Goal: Information Seeking & Learning: Find specific fact

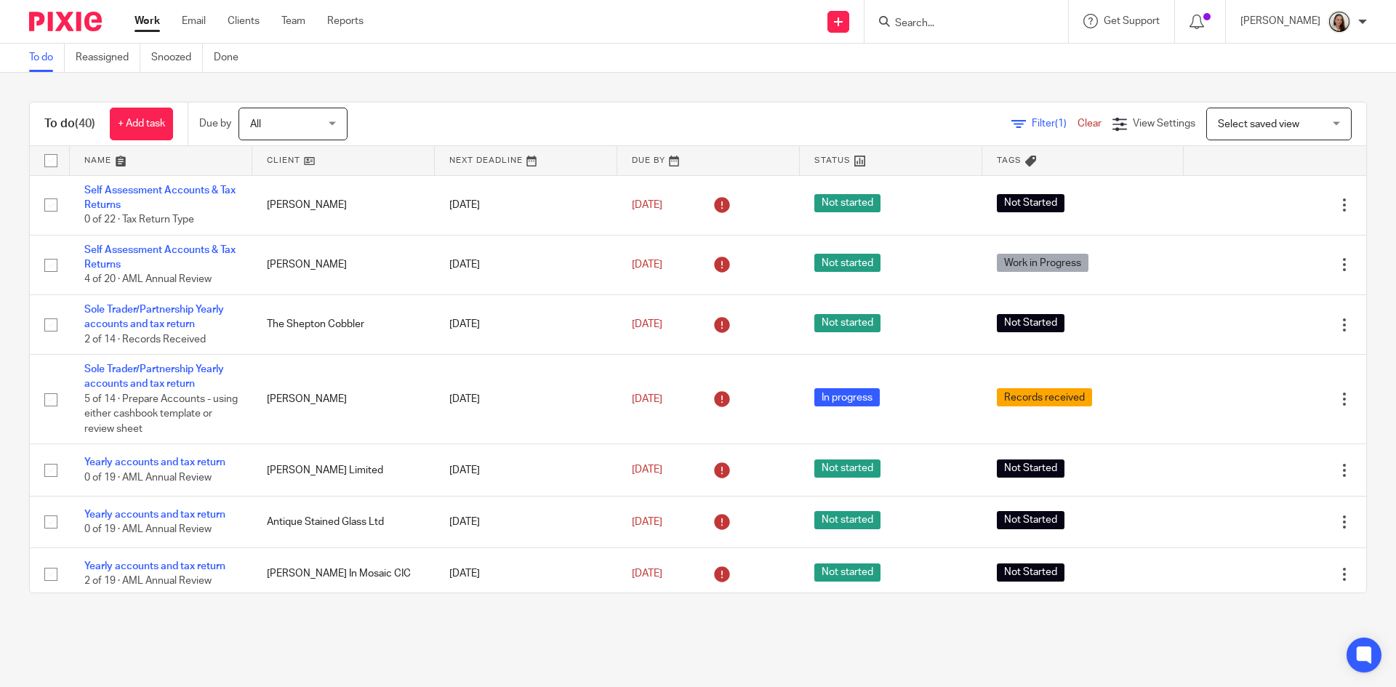
click at [981, 12] on form at bounding box center [970, 21] width 155 height 18
click at [984, 17] on input "Search" at bounding box center [958, 23] width 131 height 13
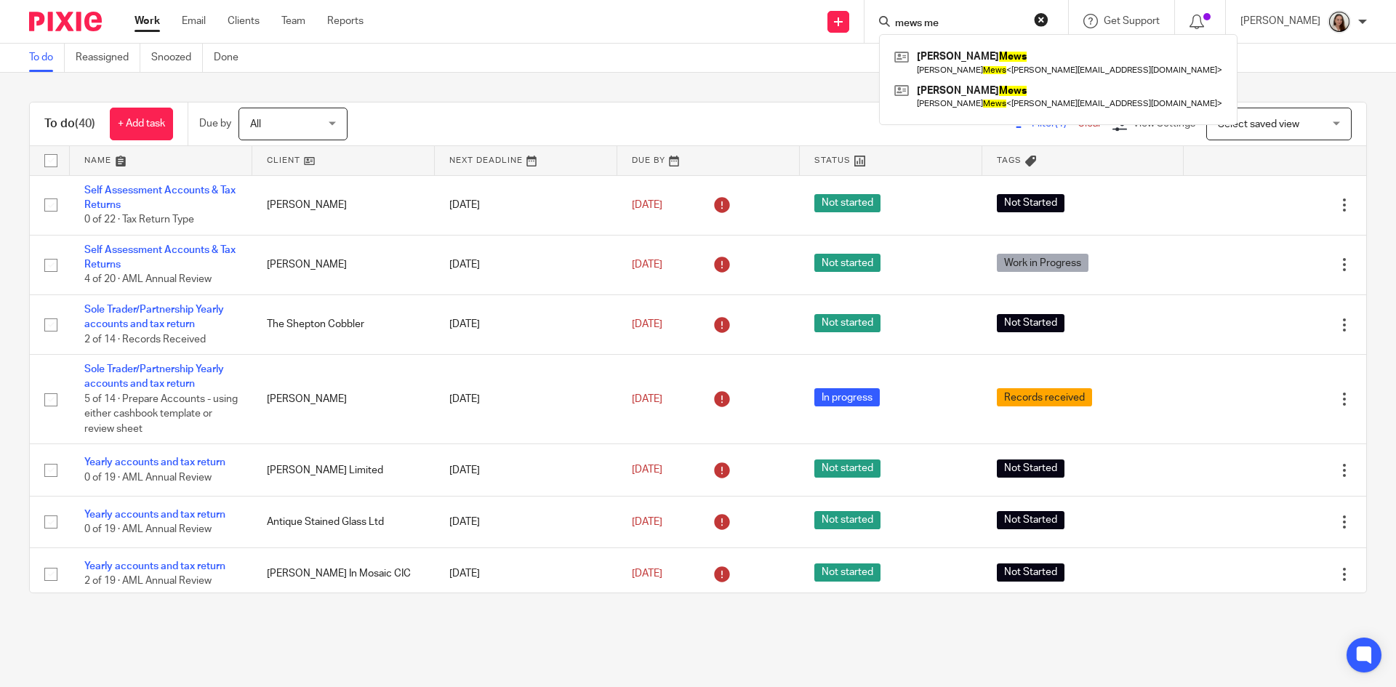
type input "mews med"
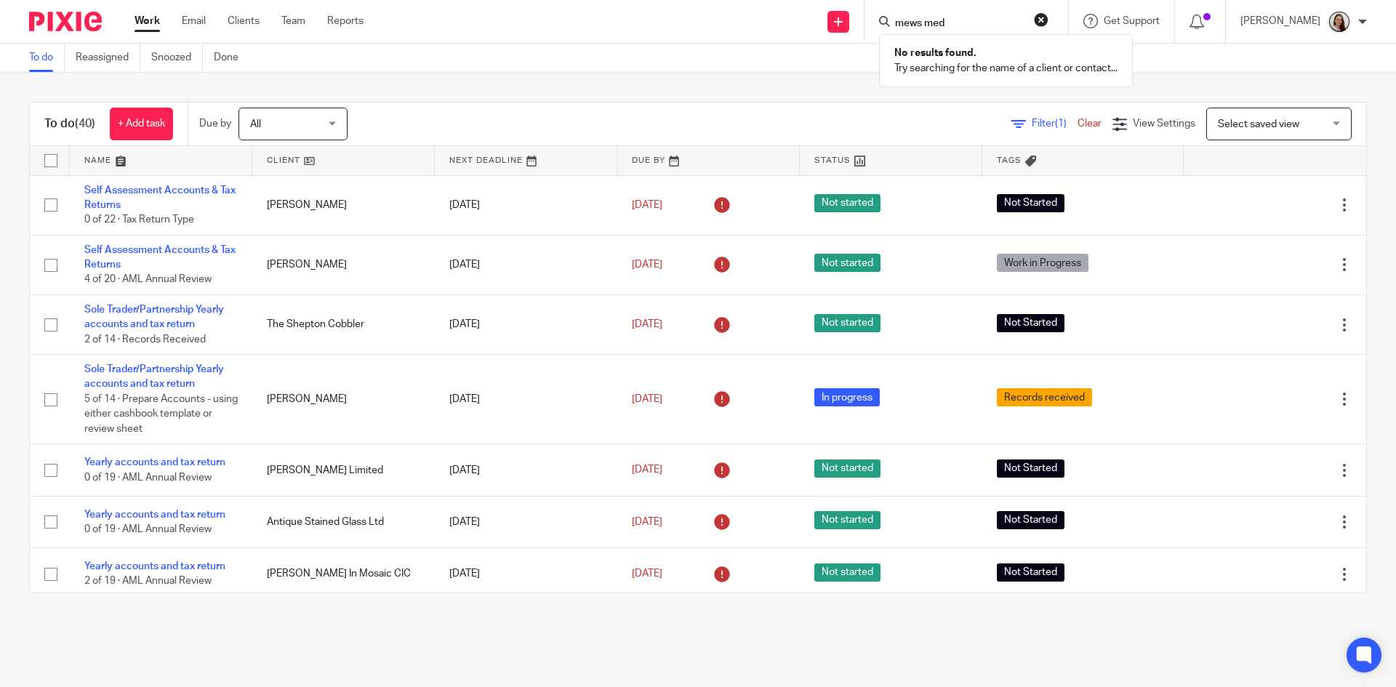
drag, startPoint x: 984, startPoint y: 17, endPoint x: 880, endPoint y: 15, distance: 104.0
click at [880, 15] on div "Send new email Create task Add client mews med No results found. Try searching …" at bounding box center [890, 21] width 1010 height 43
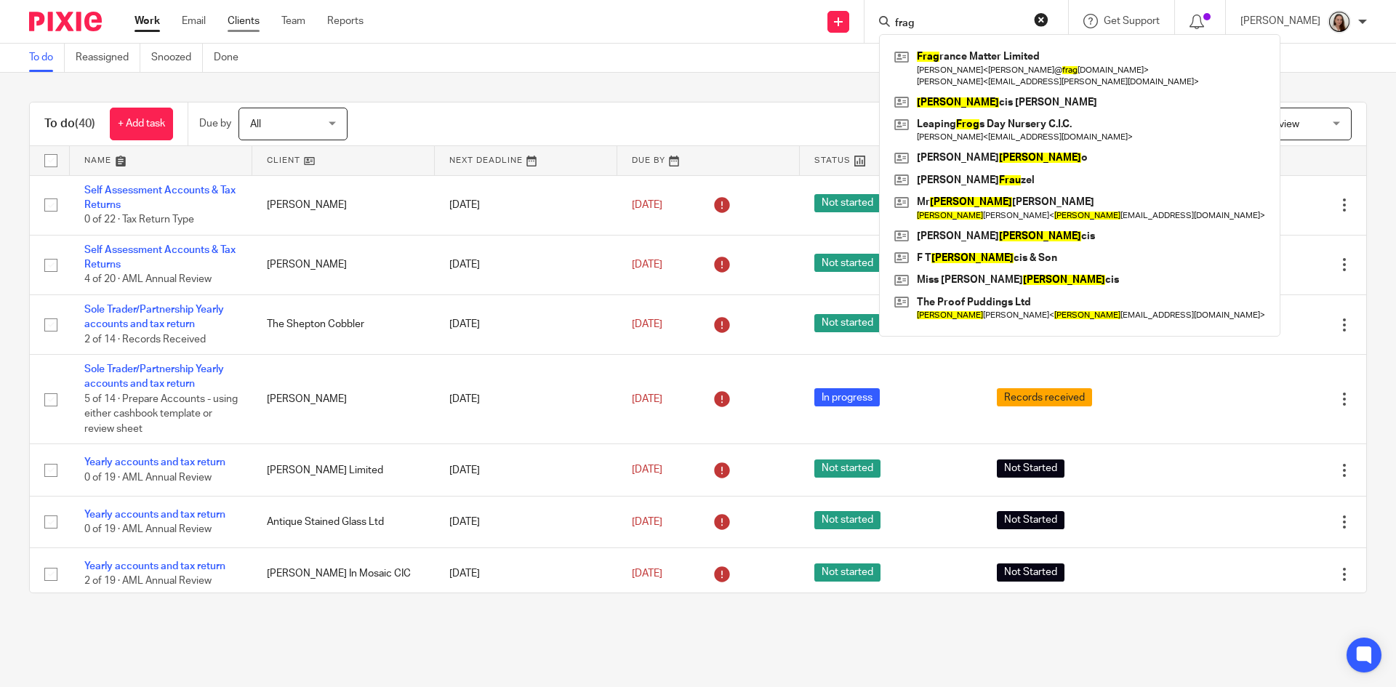
type input "frag"
click at [242, 26] on link "Clients" at bounding box center [244, 21] width 32 height 15
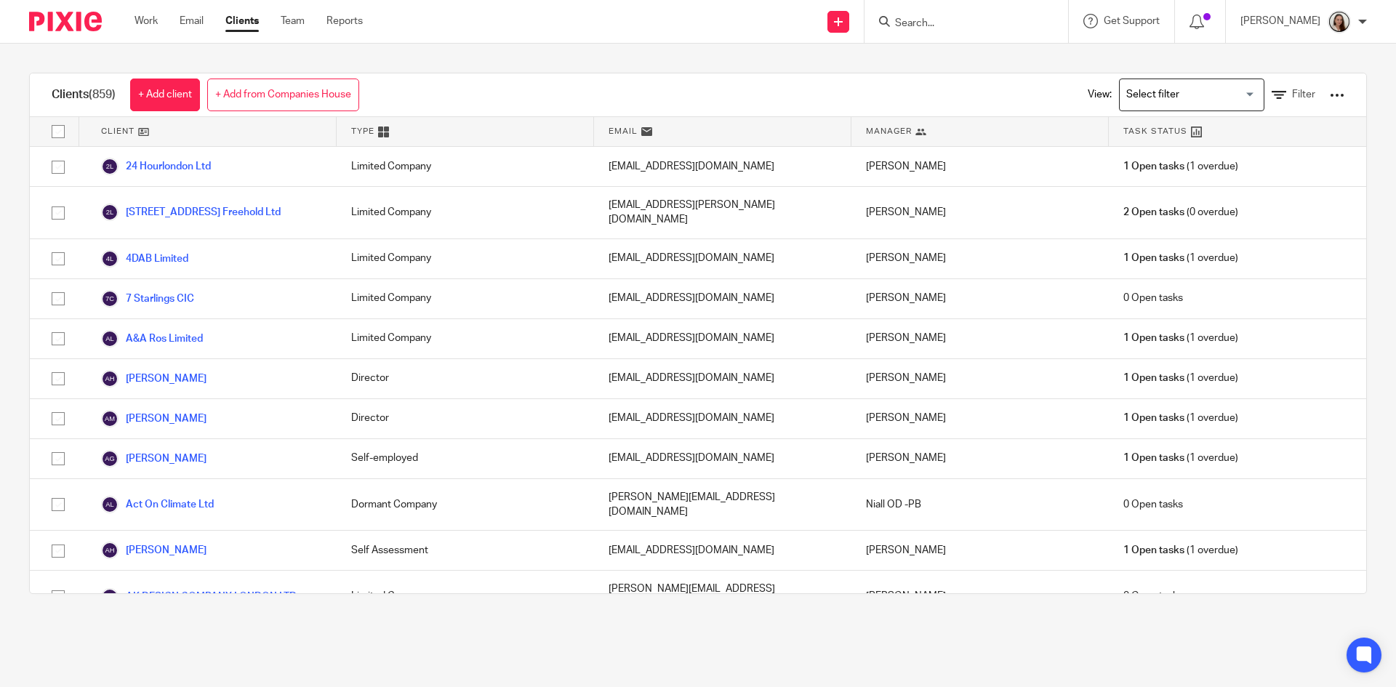
click at [1294, 91] on div "View: Loading... Filter" at bounding box center [1205, 94] width 278 height 43
click at [1292, 92] on span "Filter" at bounding box center [1303, 94] width 23 height 10
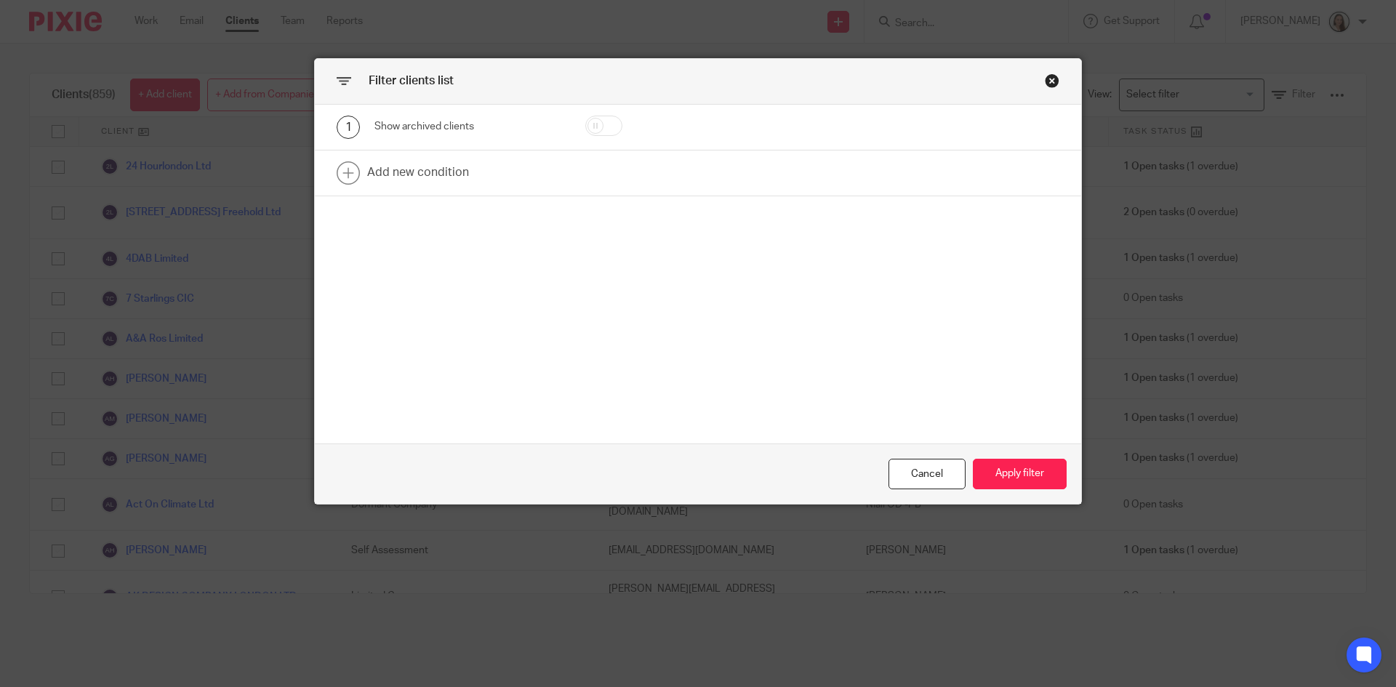
click at [599, 119] on input "checkbox" at bounding box center [603, 126] width 37 height 20
checkbox input "true"
click at [515, 180] on link at bounding box center [698, 172] width 766 height 45
click at [411, 190] on div "Field" at bounding box center [456, 177] width 140 height 31
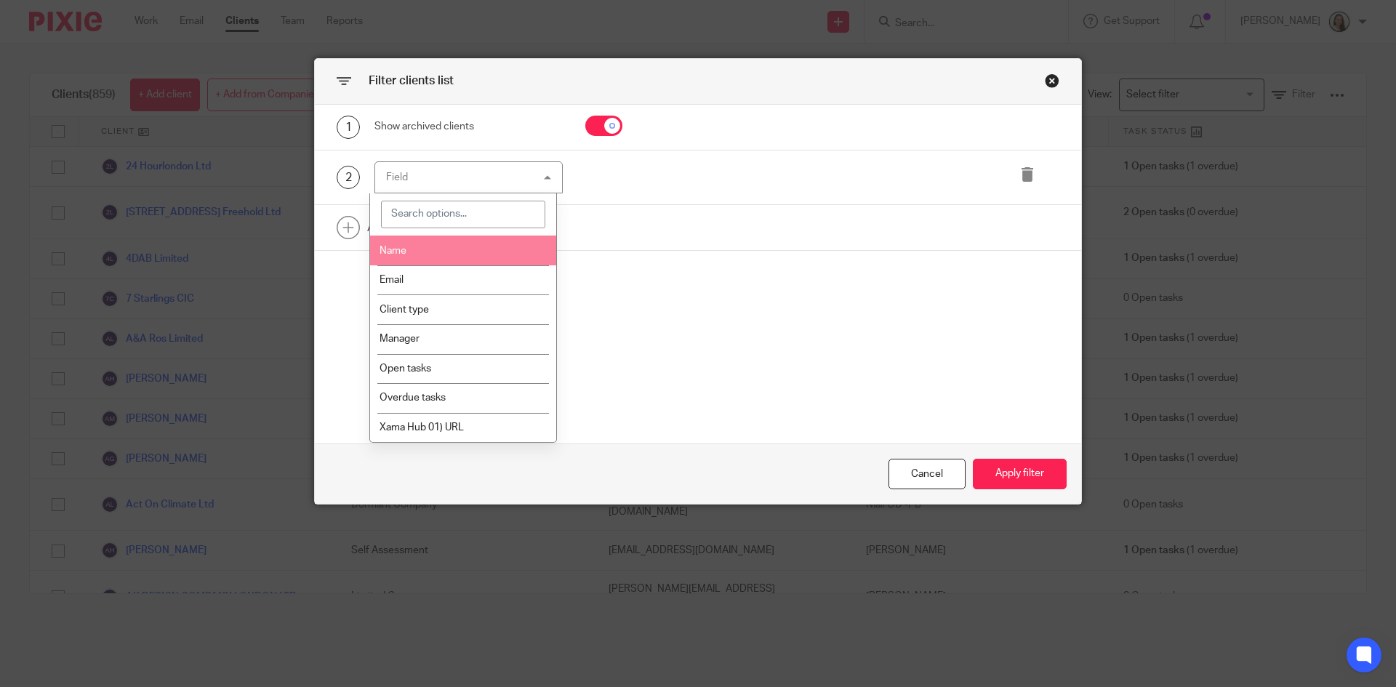
click at [409, 251] on li "Name" at bounding box center [463, 251] width 187 height 30
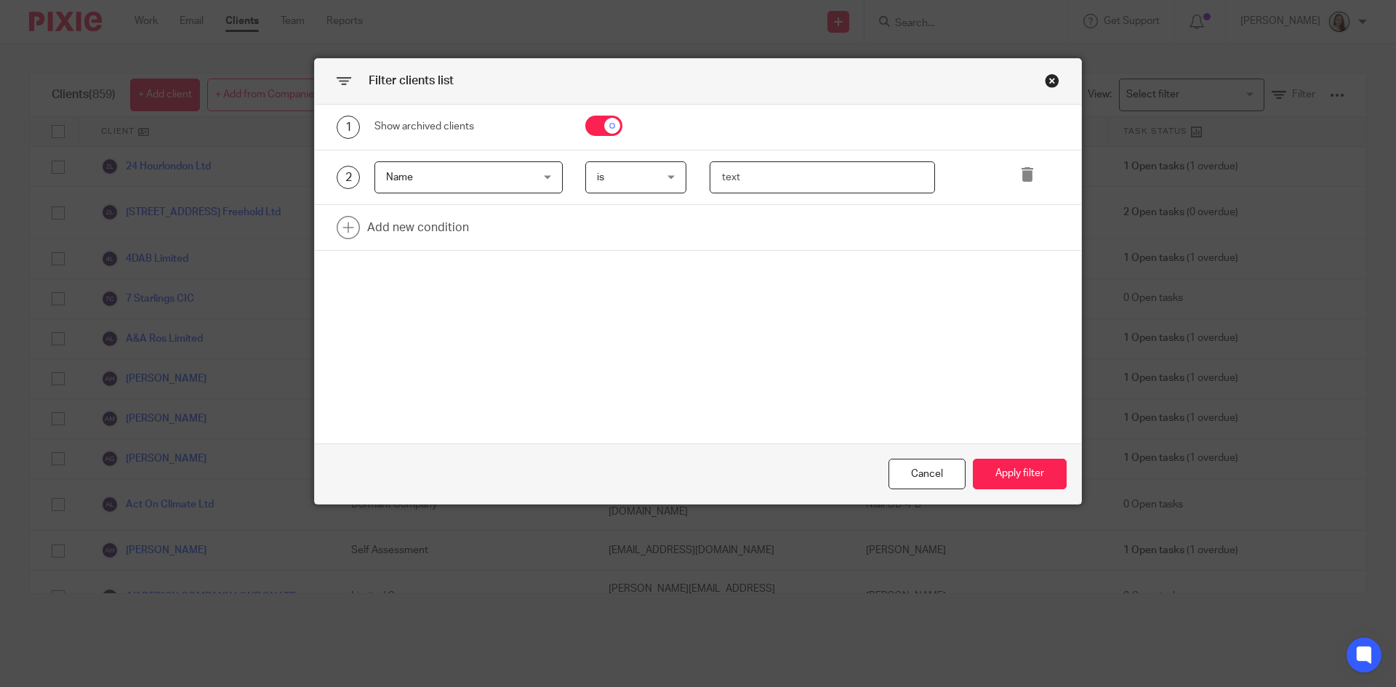
click at [787, 179] on input "text" at bounding box center [822, 177] width 226 height 33
type input "mews"
click at [993, 478] on button "Apply filter" at bounding box center [1020, 474] width 94 height 31
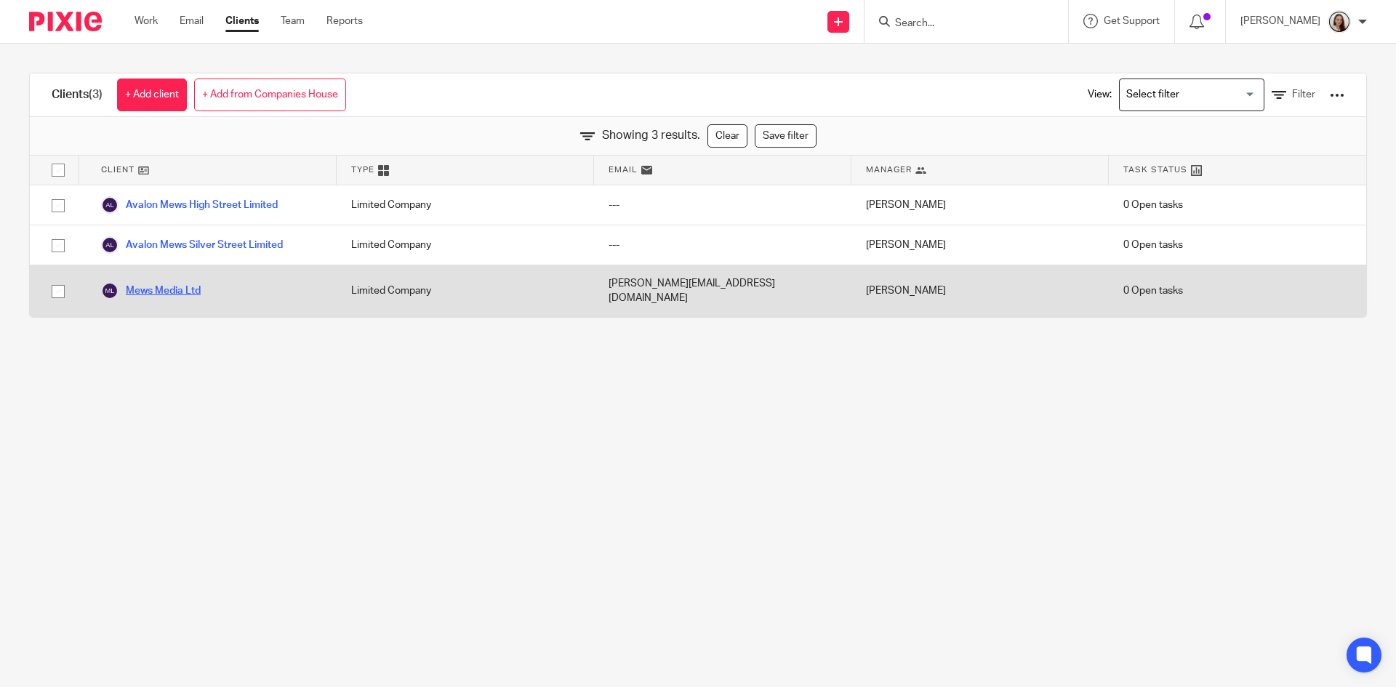
click at [176, 285] on link "Mews Media Ltd" at bounding box center [151, 290] width 100 height 17
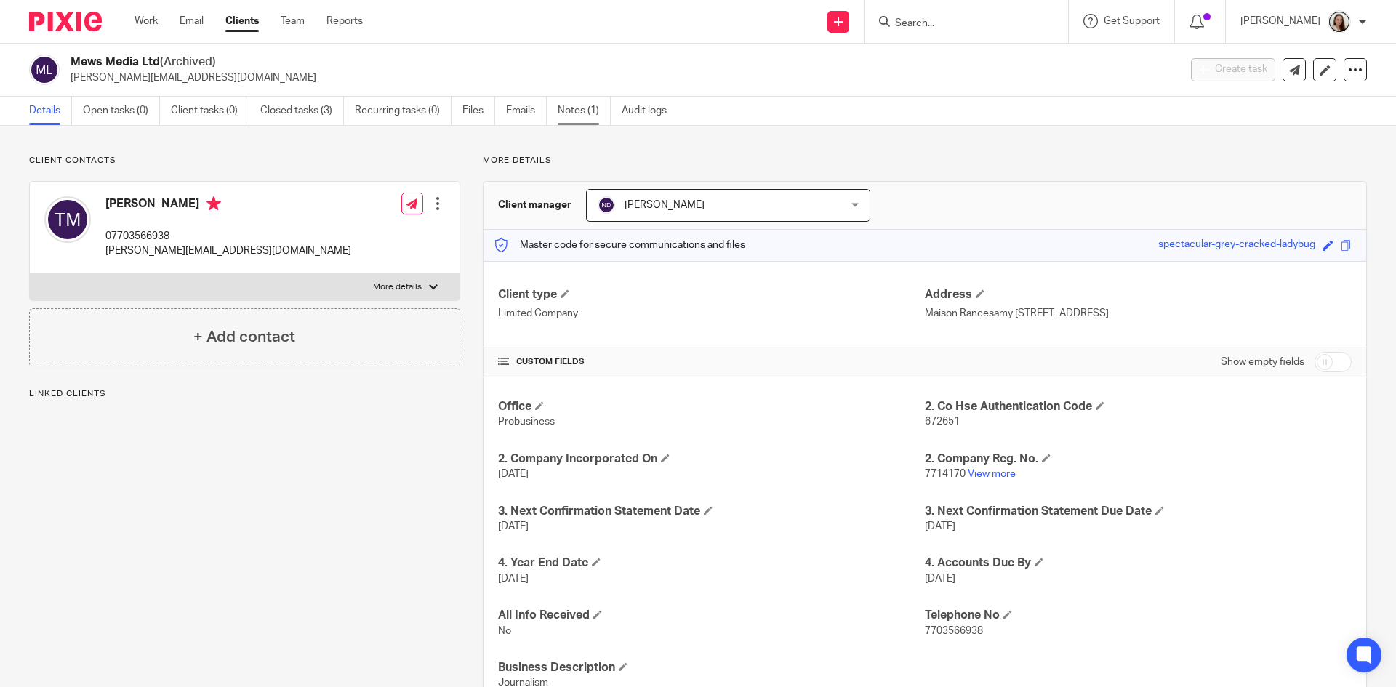
drag, startPoint x: 571, startPoint y: 110, endPoint x: 566, endPoint y: 121, distance: 12.0
click at [571, 110] on link "Notes (1)" at bounding box center [584, 111] width 53 height 28
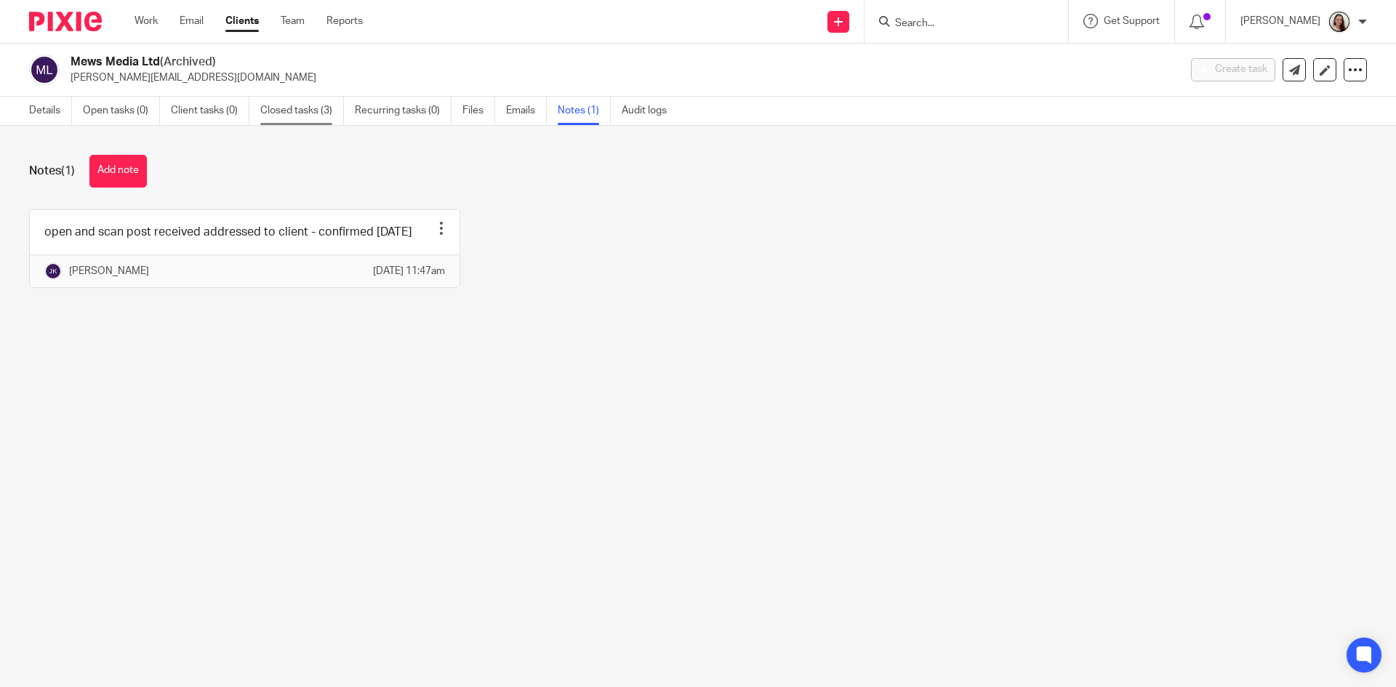
click at [302, 113] on link "Closed tasks (3)" at bounding box center [302, 111] width 84 height 28
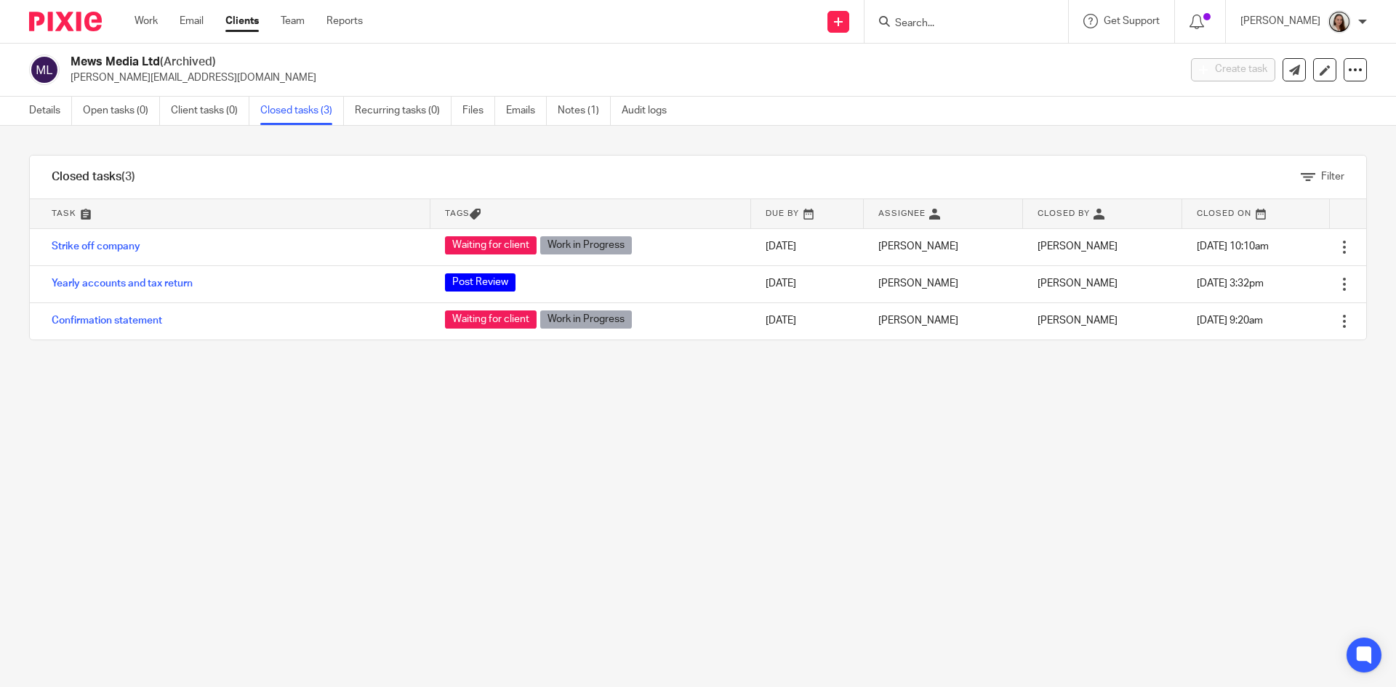
click at [89, 20] on img at bounding box center [65, 22] width 73 height 20
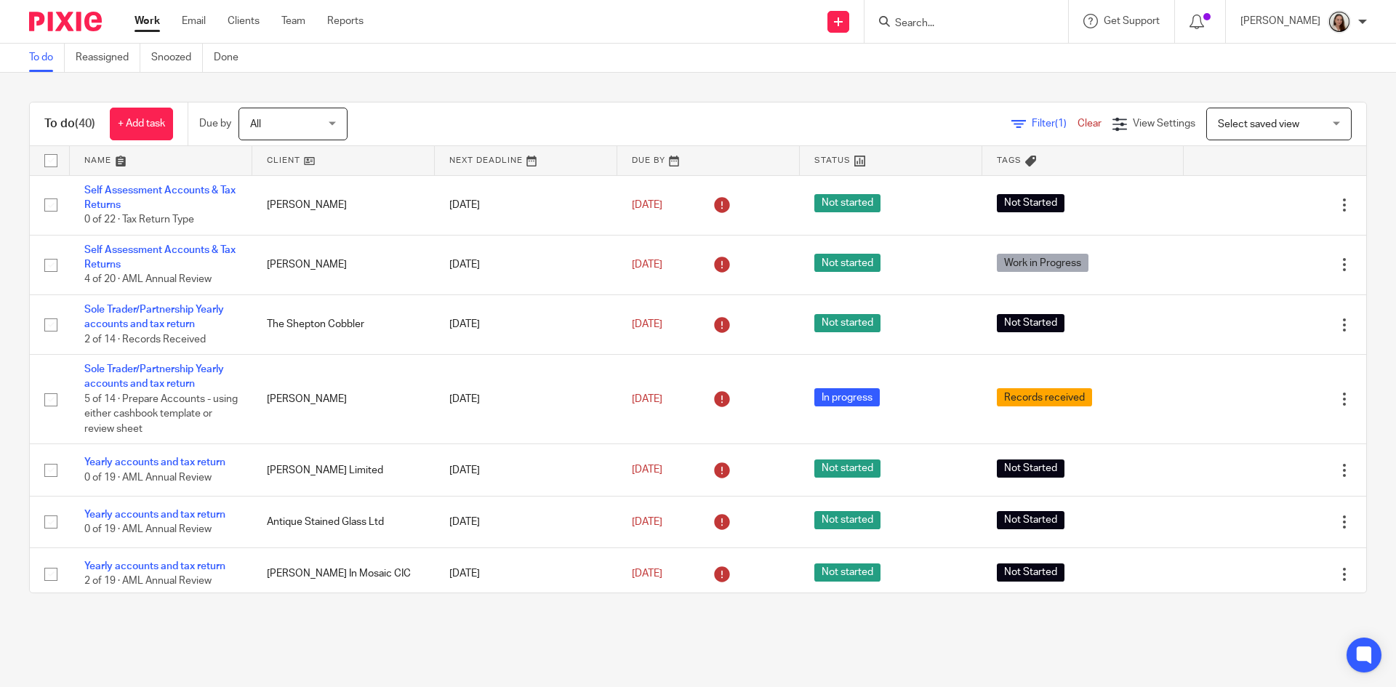
click at [990, 23] on input "Search" at bounding box center [958, 23] width 131 height 13
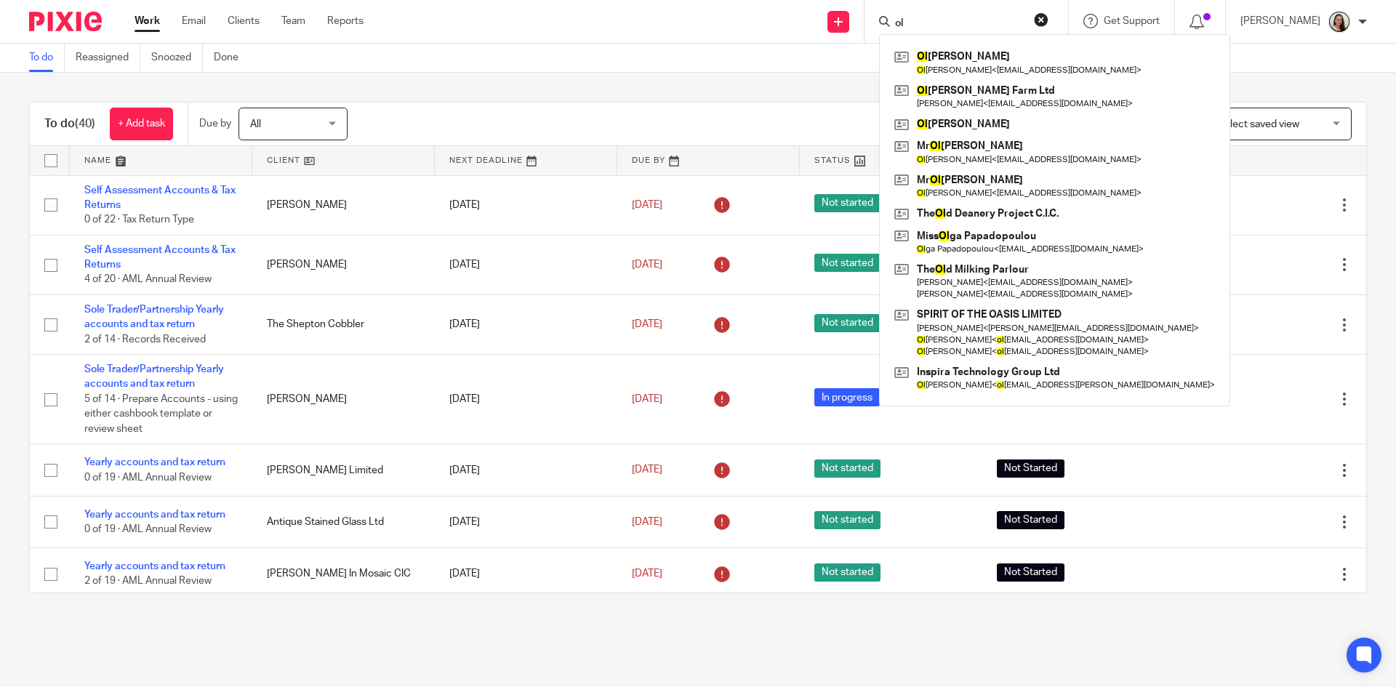
type input "o"
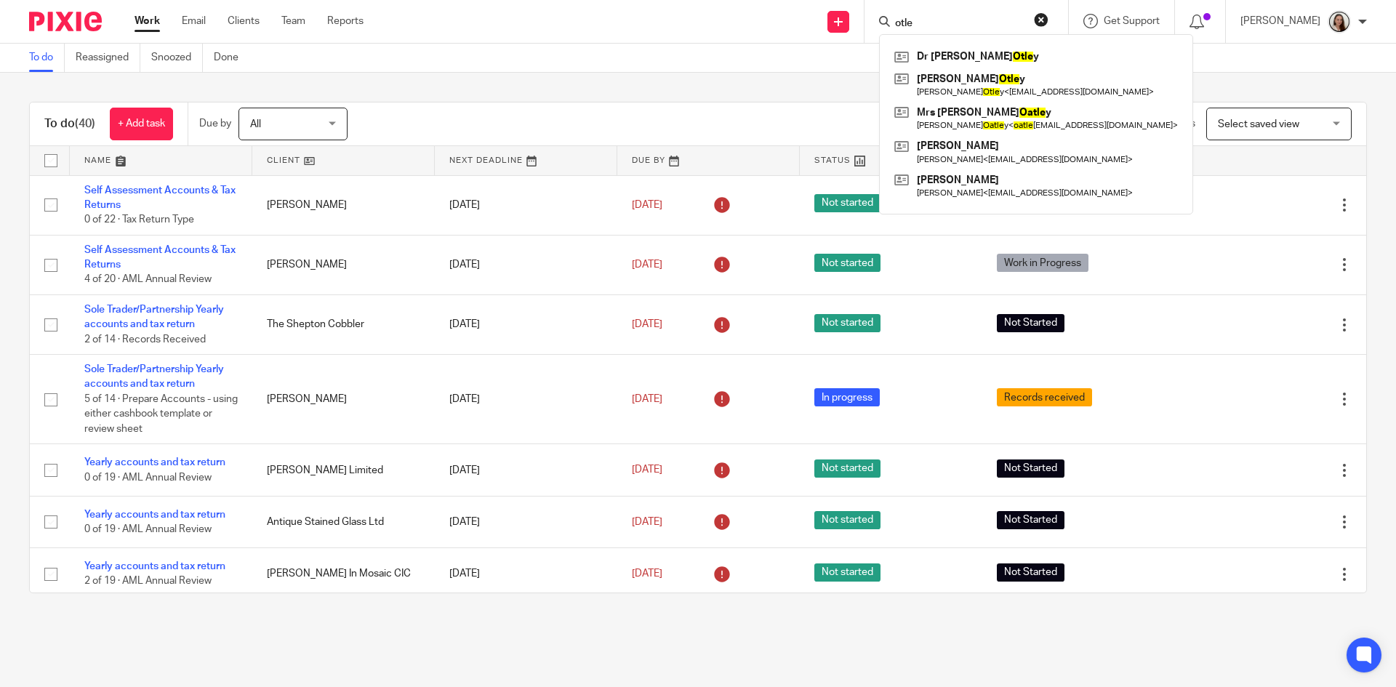
type input "otley"
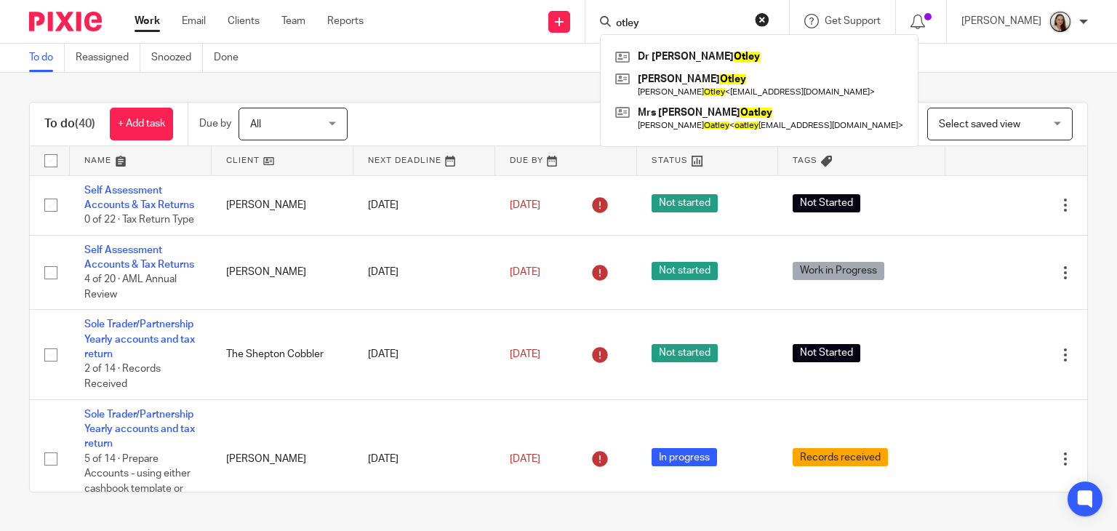
drag, startPoint x: 679, startPoint y: 17, endPoint x: 606, endPoint y: 20, distance: 73.5
click at [606, 20] on div "Send new email Create task Add client otley Dr Henrietta Otley Mrs Orlanda C Ot…" at bounding box center [750, 21] width 731 height 43
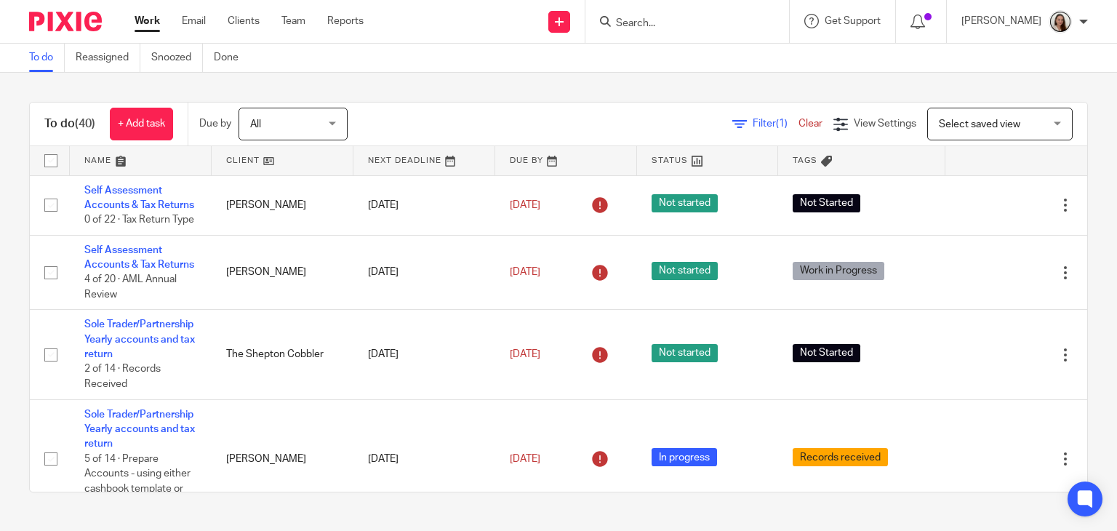
click at [692, 15] on form at bounding box center [691, 21] width 155 height 18
click at [694, 19] on input "Search" at bounding box center [679, 23] width 131 height 13
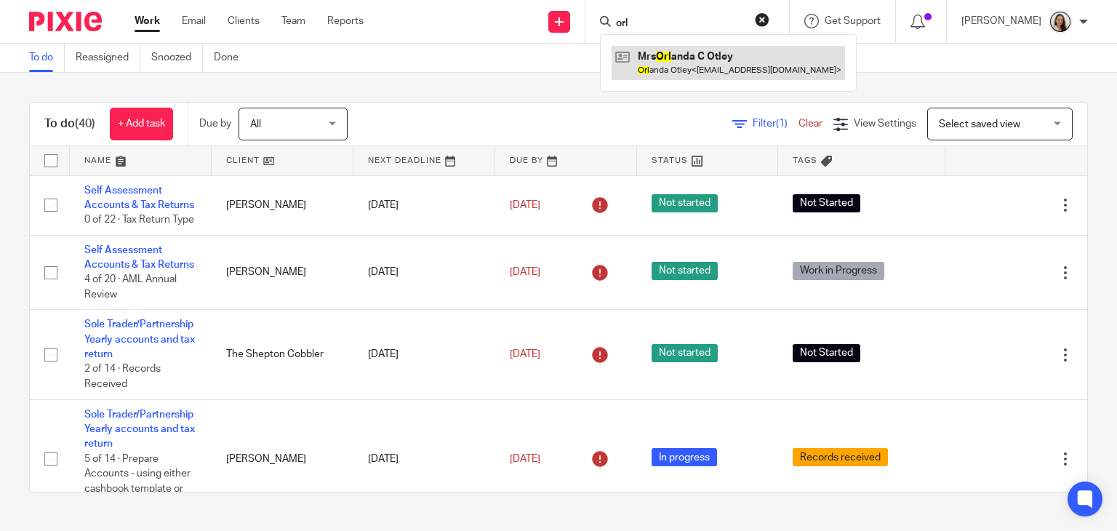
type input "orl"
click at [700, 52] on link at bounding box center [727, 62] width 233 height 33
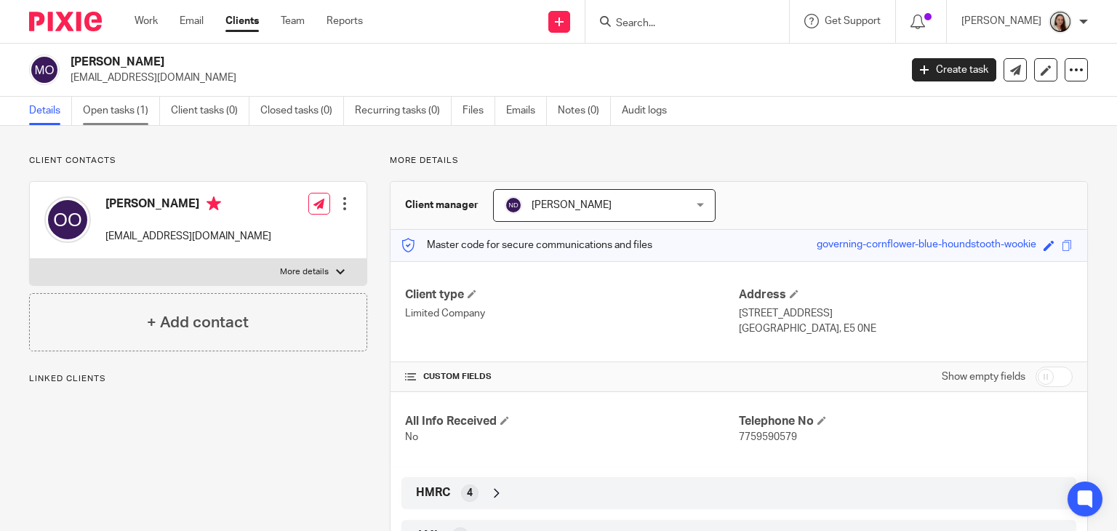
click at [136, 117] on link "Open tasks (1)" at bounding box center [121, 111] width 77 height 28
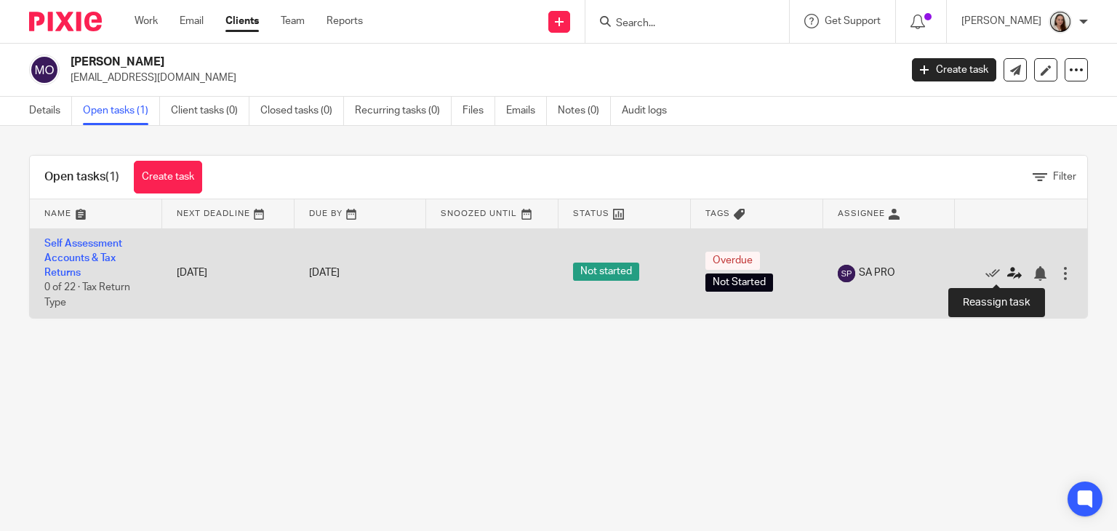
click at [1007, 274] on icon at bounding box center [1014, 273] width 15 height 15
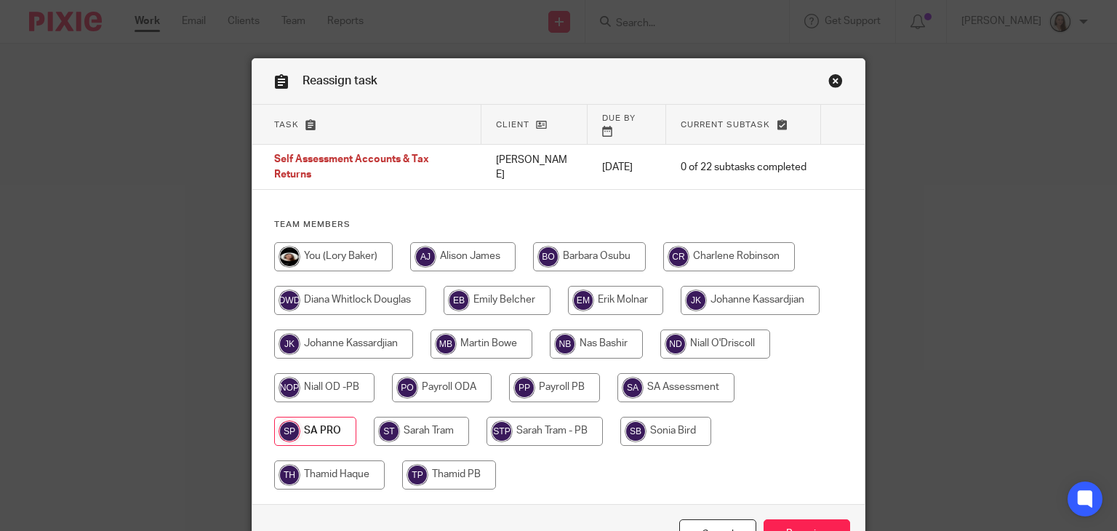
click at [326, 247] on input "radio" at bounding box center [333, 256] width 118 height 29
radio input "true"
click at [830, 82] on link "Close this dialog window" at bounding box center [835, 83] width 15 height 20
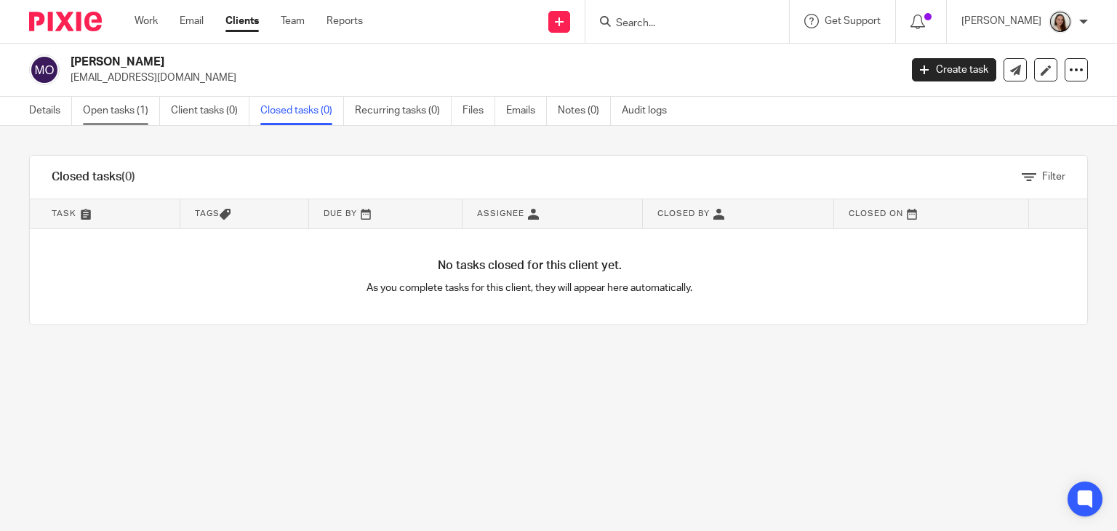
click at [116, 114] on link "Open tasks (1)" at bounding box center [121, 111] width 77 height 28
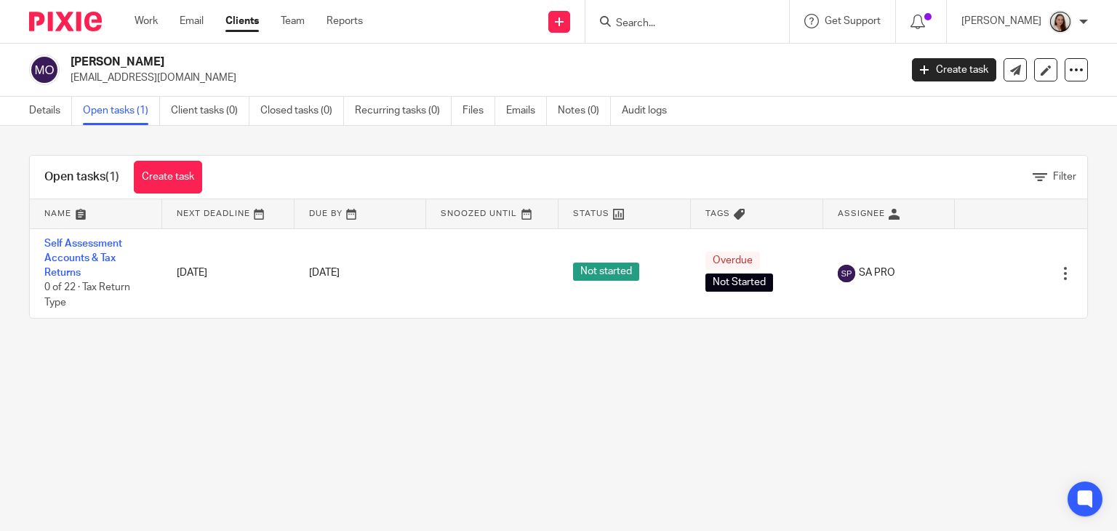
click at [598, 362] on main "Mrs Orlanda C Otley ollyotley@yahoo.com Create task Update from Companies House…" at bounding box center [558, 265] width 1117 height 531
click at [94, 21] on img at bounding box center [65, 22] width 73 height 20
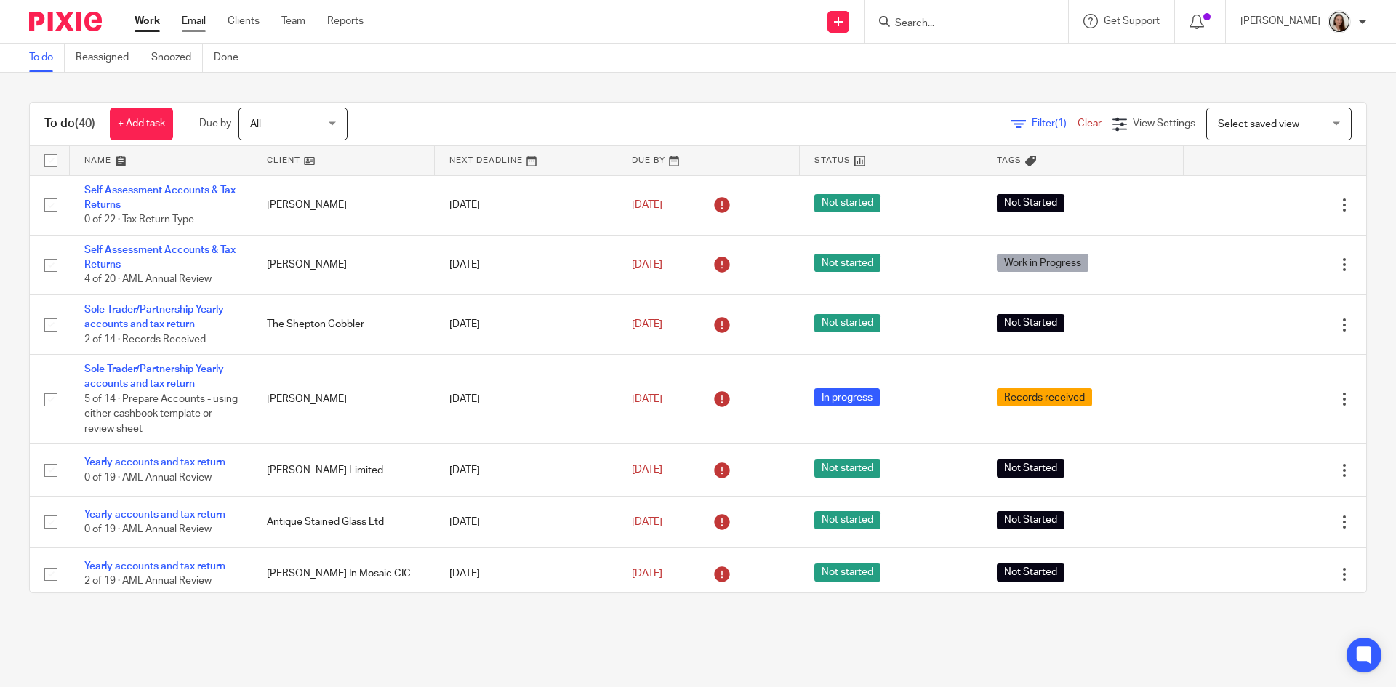
click at [190, 18] on link "Email" at bounding box center [194, 21] width 24 height 15
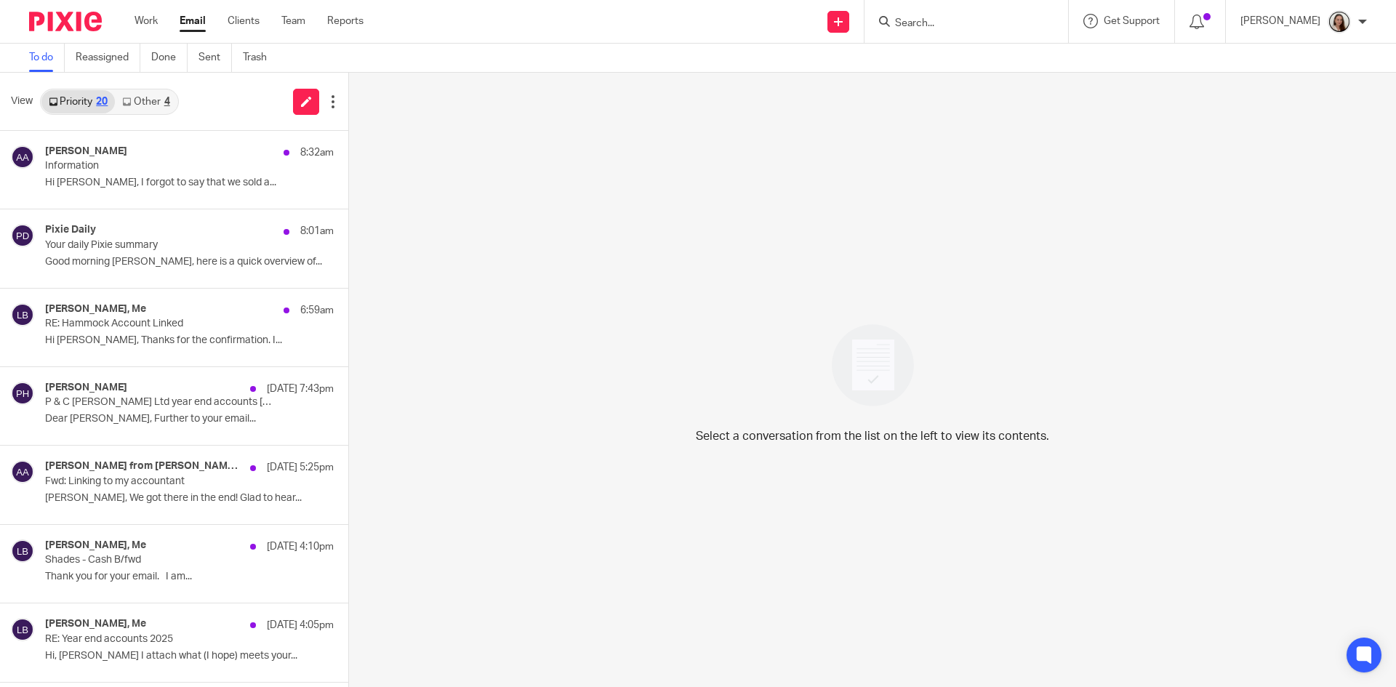
click at [154, 97] on link "Other 4" at bounding box center [146, 101] width 62 height 23
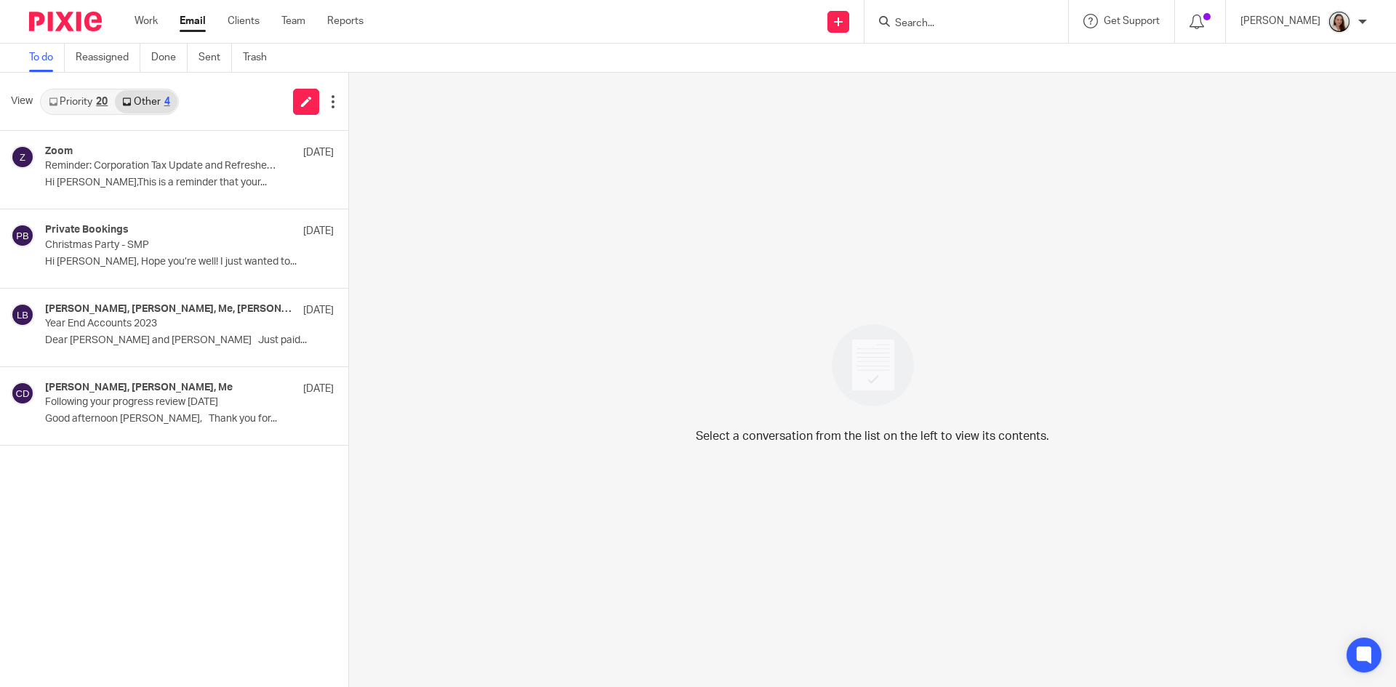
click at [103, 103] on div "20" at bounding box center [102, 102] width 12 height 10
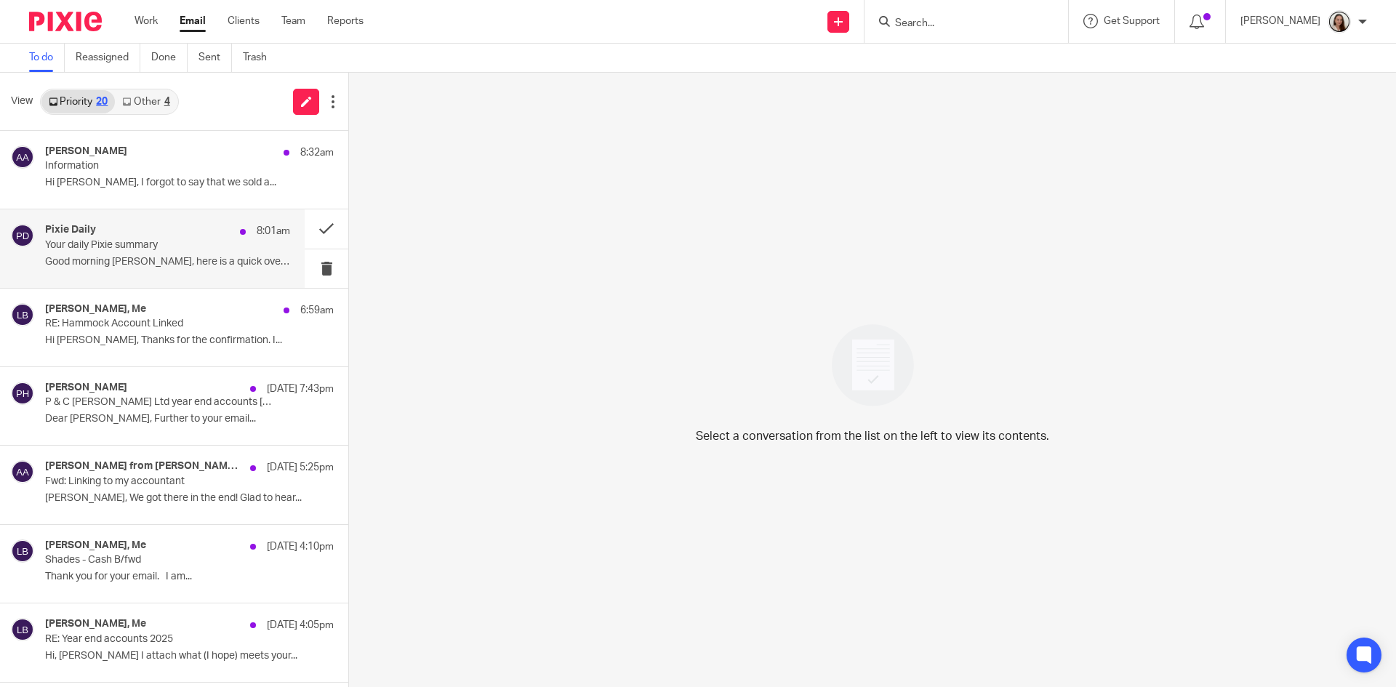
click at [112, 246] on p "Your daily Pixie summary" at bounding box center [143, 245] width 196 height 12
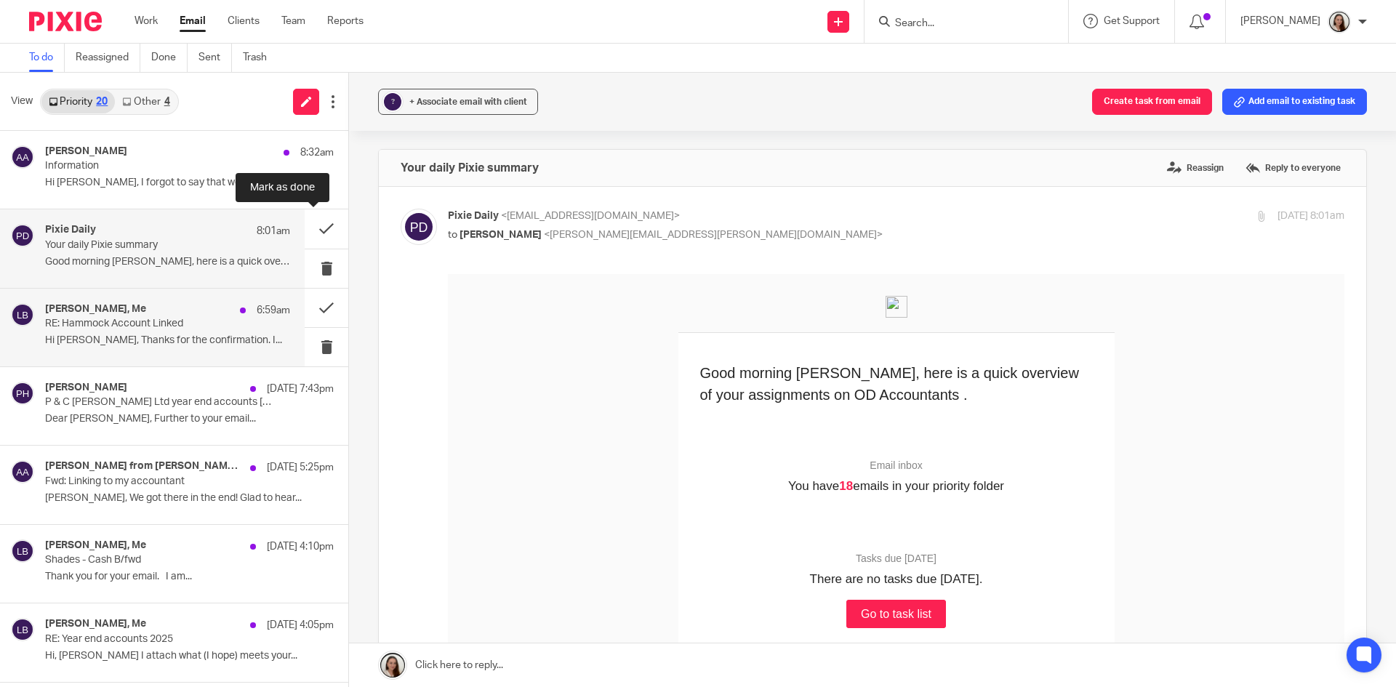
drag, startPoint x: 312, startPoint y: 224, endPoint x: 313, endPoint y: 345, distance: 121.4
click at [312, 225] on button at bounding box center [327, 228] width 44 height 39
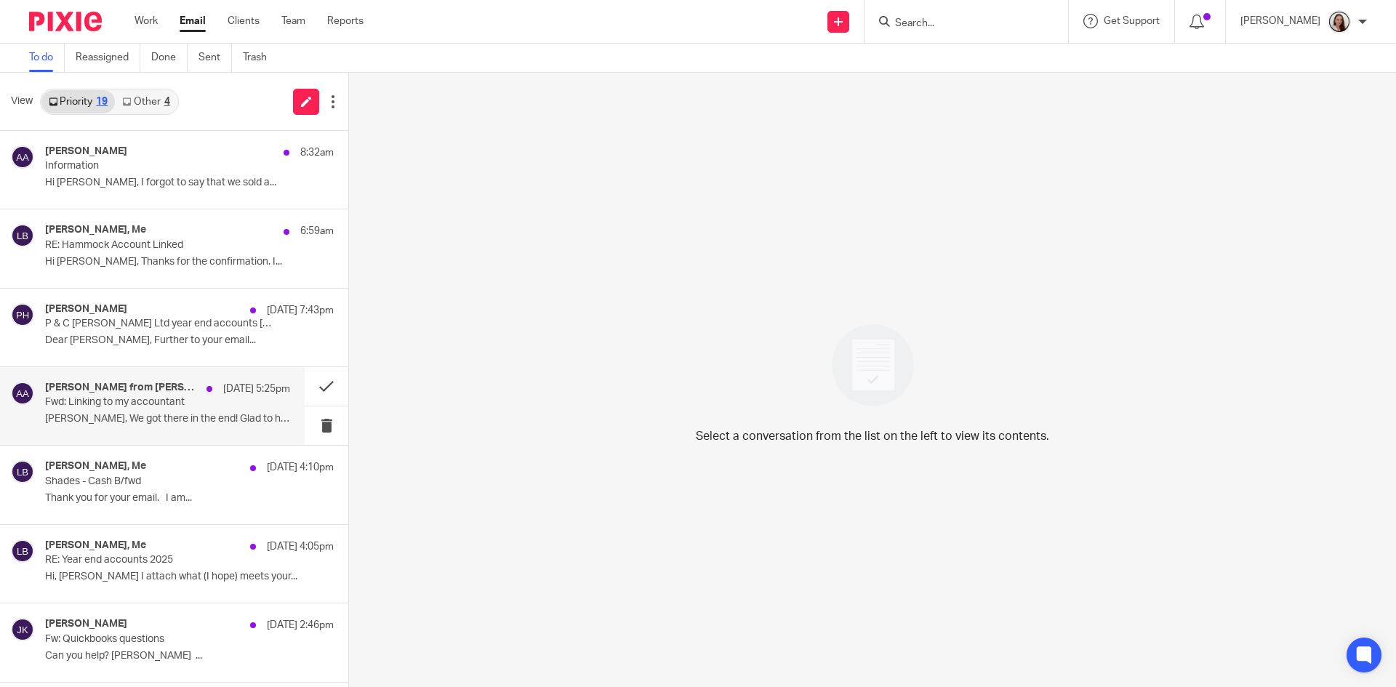
click at [183, 395] on div "Matthew Perkins from Hammock, Me, Alice Allen 13 Oct 5:25pm" at bounding box center [167, 389] width 245 height 15
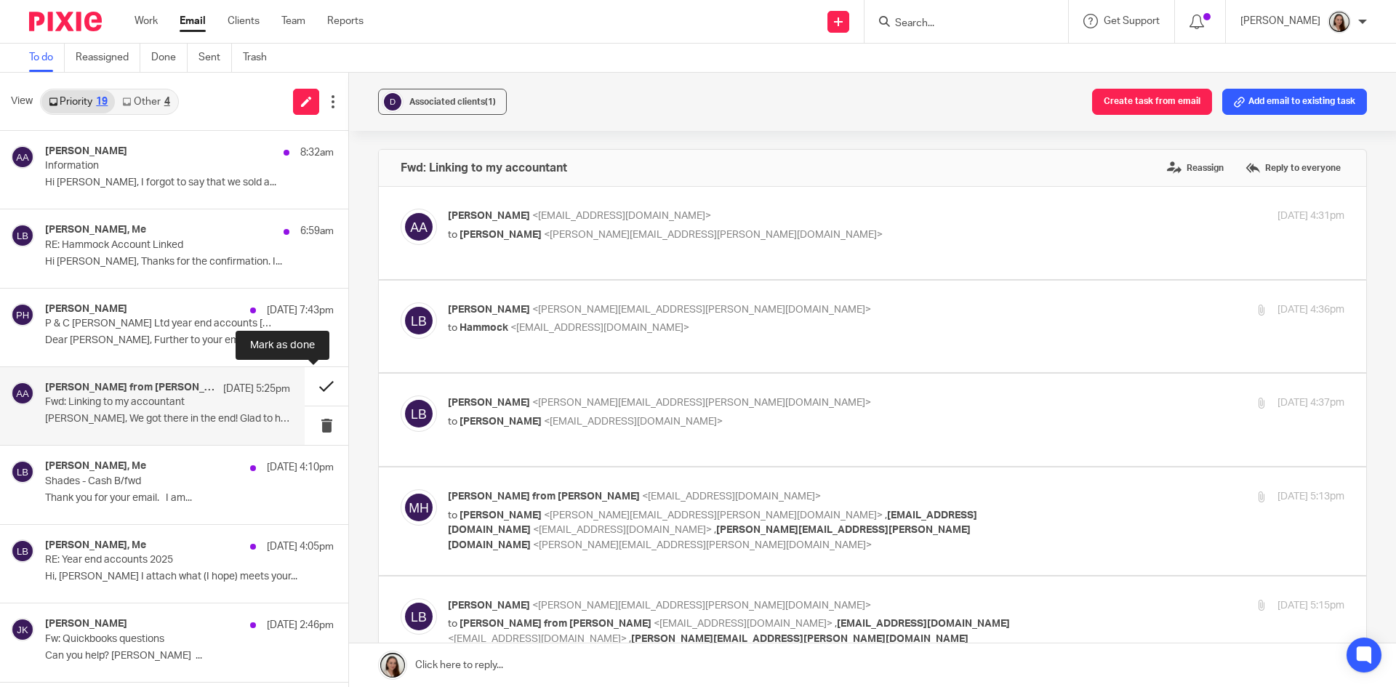
click at [305, 388] on button at bounding box center [327, 386] width 44 height 39
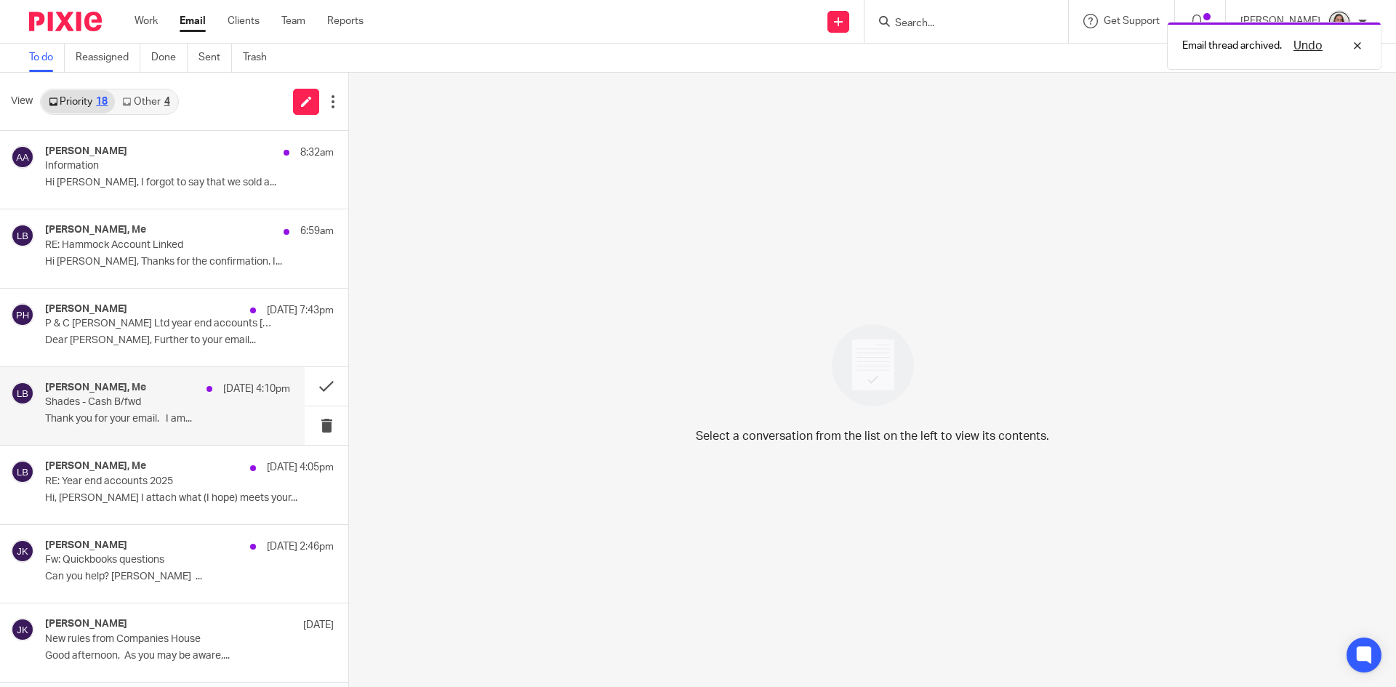
drag, startPoint x: 173, startPoint y: 399, endPoint x: 277, endPoint y: 417, distance: 105.4
click at [173, 398] on p "Shades - Cash B/fwd" at bounding box center [143, 402] width 196 height 12
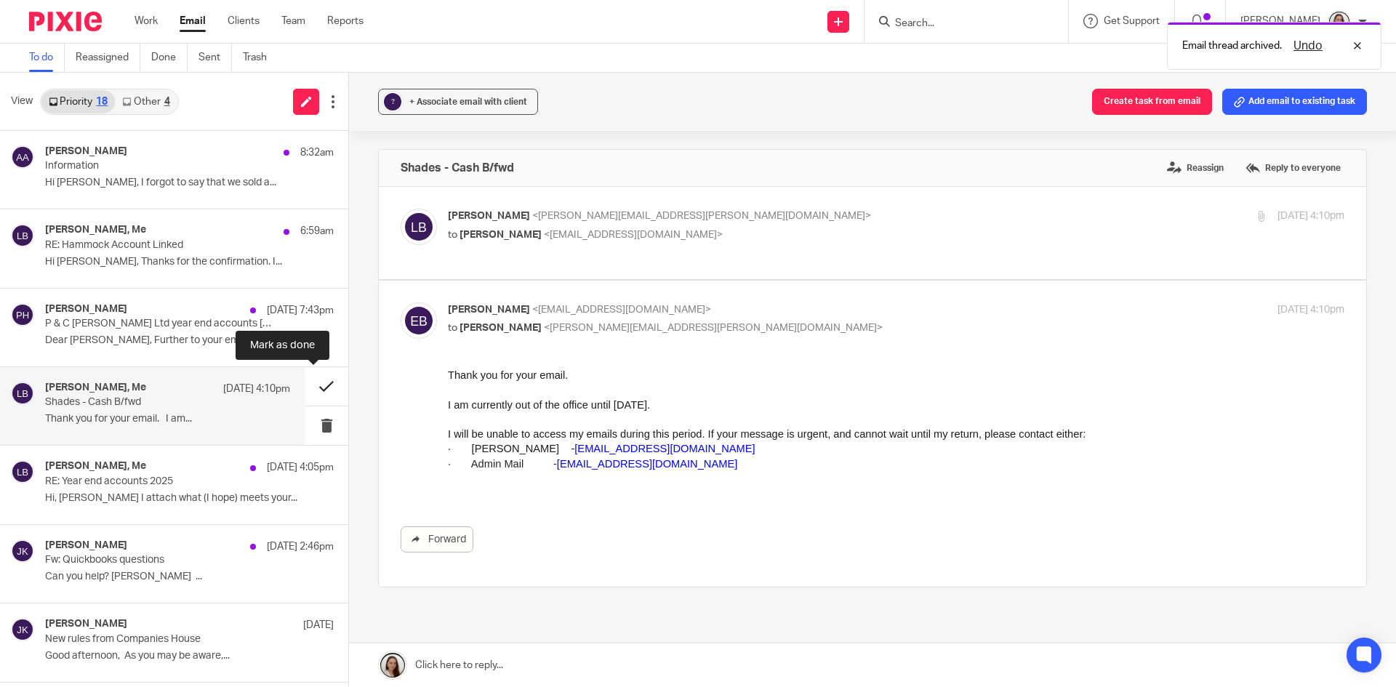
click at [305, 388] on button at bounding box center [327, 386] width 44 height 39
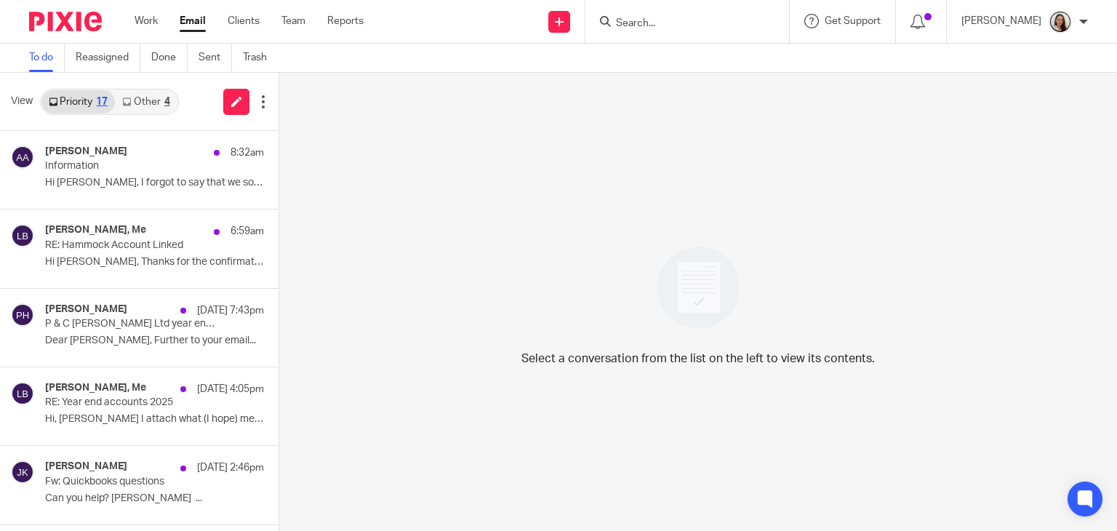
click at [199, 18] on link "Email" at bounding box center [193, 21] width 26 height 15
click at [164, 103] on div "5" at bounding box center [167, 102] width 6 height 10
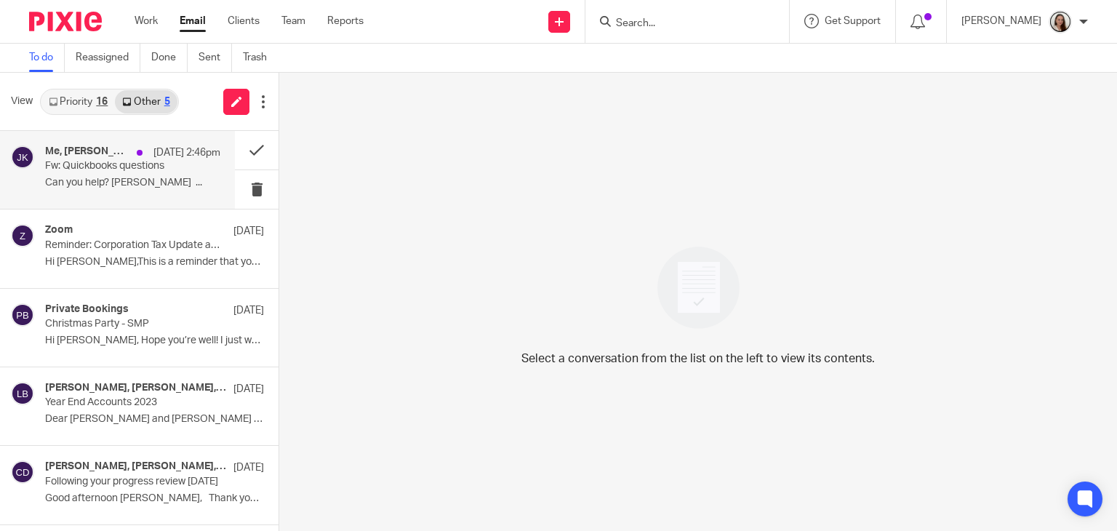
click at [134, 164] on p "Fw: Quickbooks questions" at bounding box center [115, 166] width 140 height 12
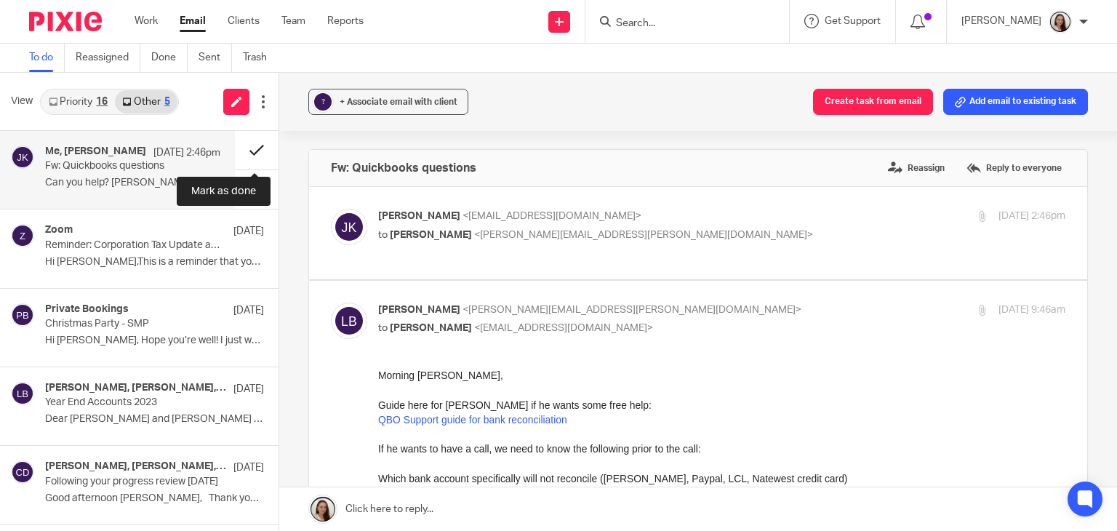
click at [249, 148] on button at bounding box center [257, 150] width 44 height 39
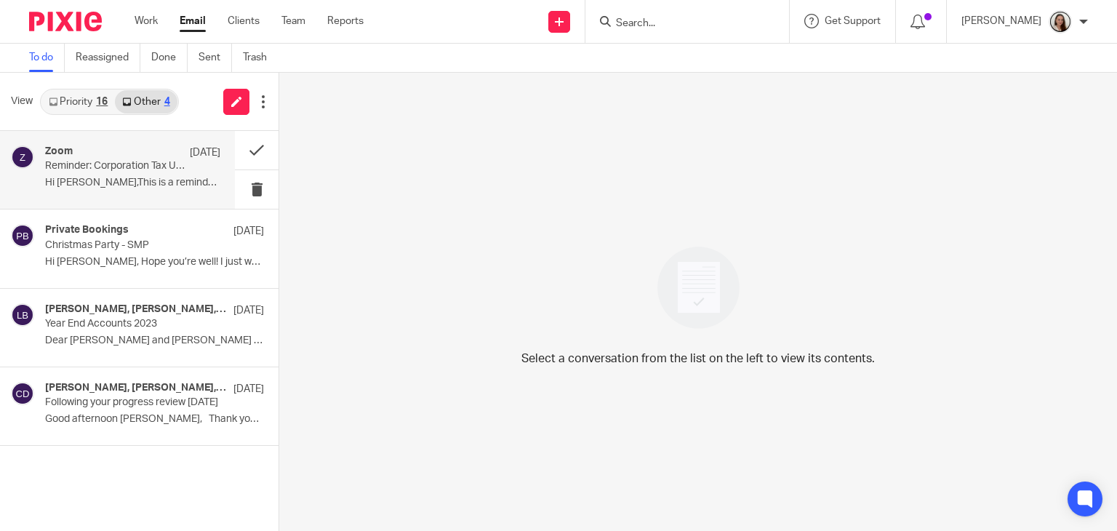
click at [148, 166] on p "Reminder: Corporation Tax Update and Refresher starts in 1 hour" at bounding box center [115, 166] width 140 height 12
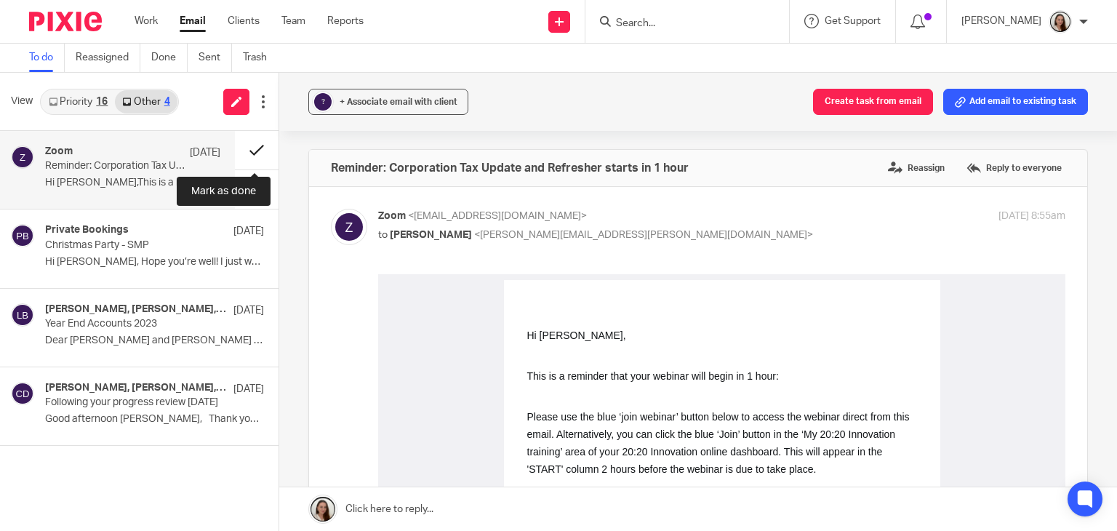
click at [258, 149] on button at bounding box center [257, 150] width 44 height 39
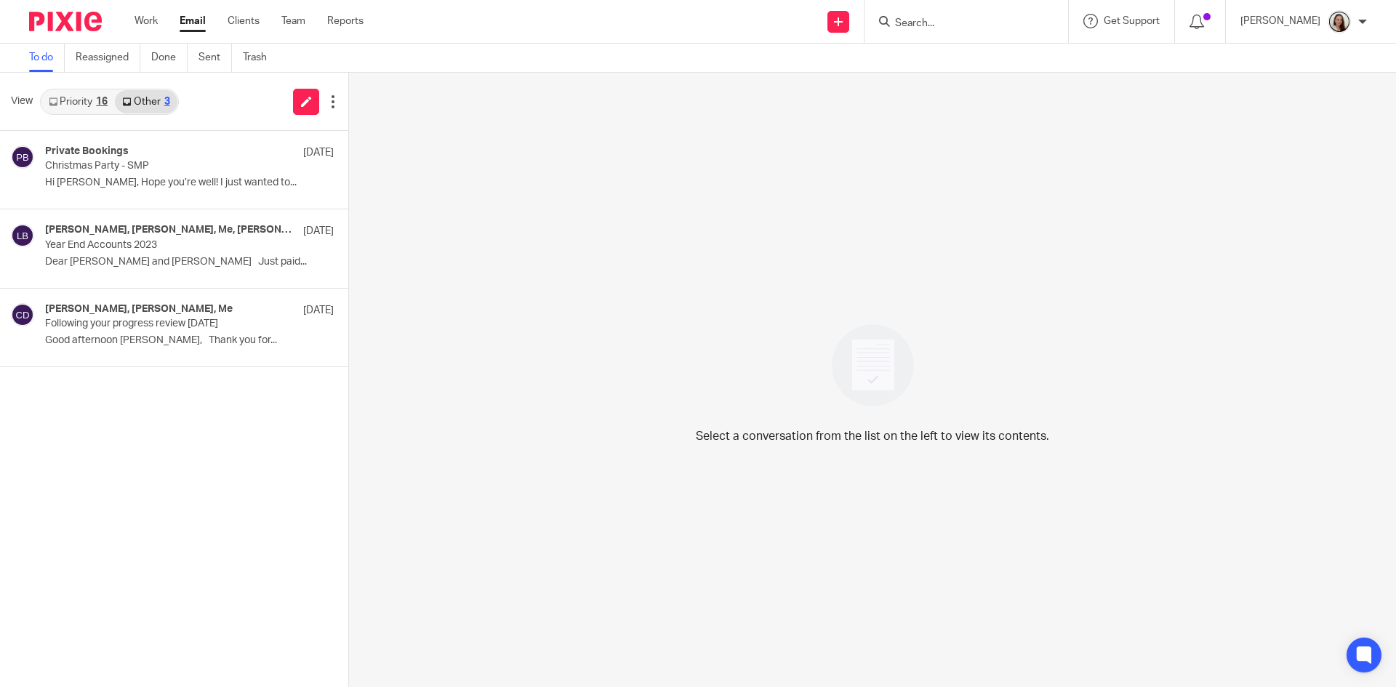
click at [190, 28] on link "Email" at bounding box center [193, 21] width 26 height 15
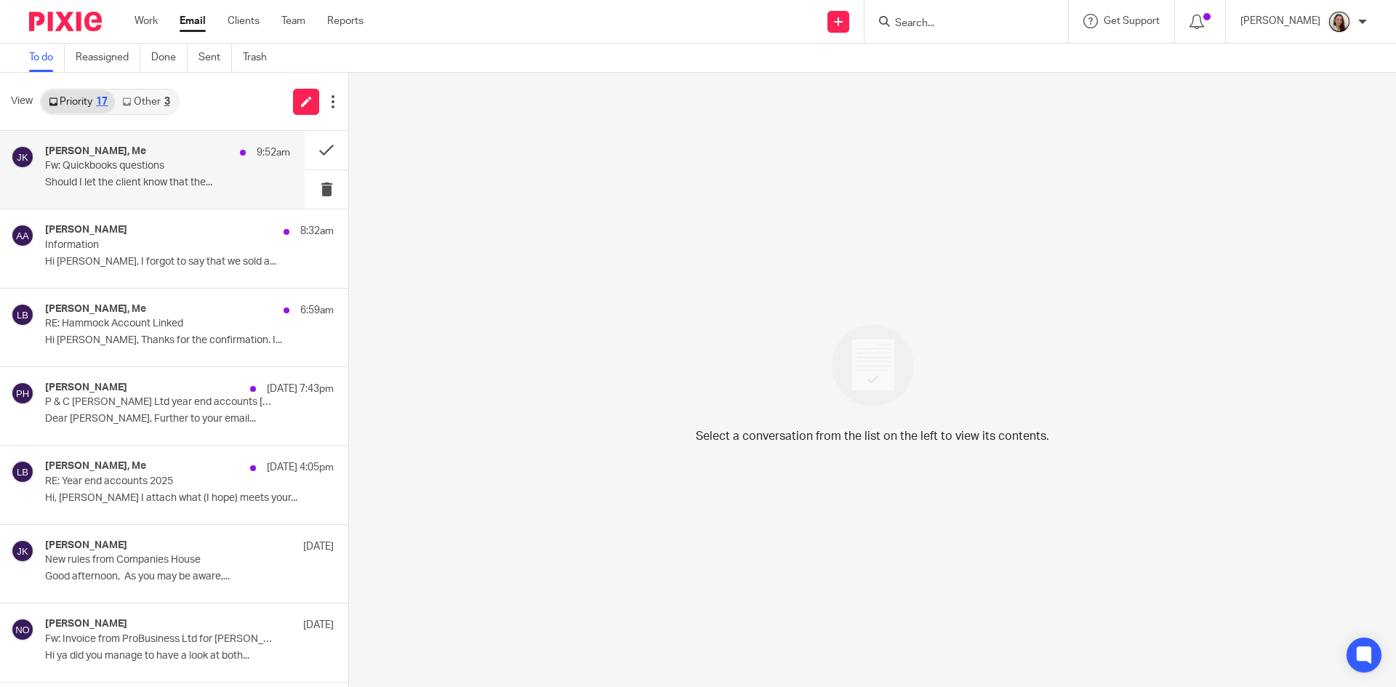
click at [114, 179] on p "Should I let the client know that the..." at bounding box center [167, 183] width 245 height 12
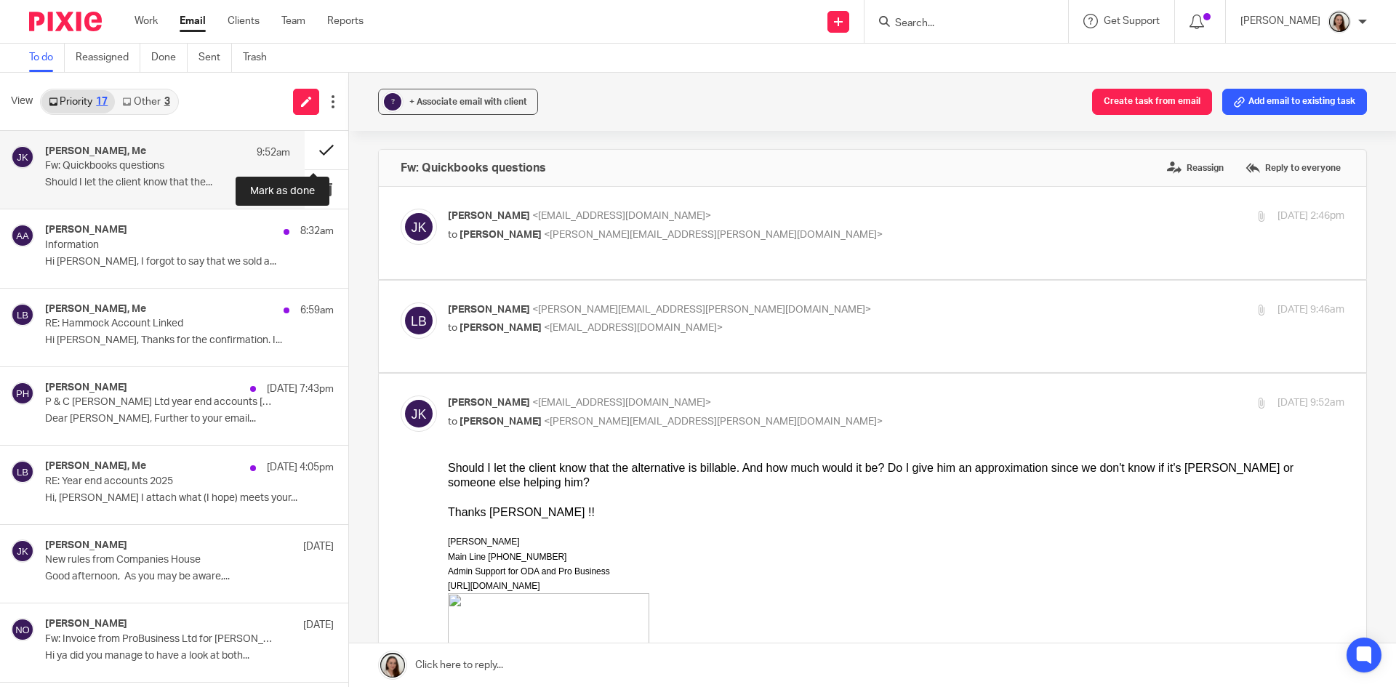
click at [313, 150] on button at bounding box center [327, 150] width 44 height 39
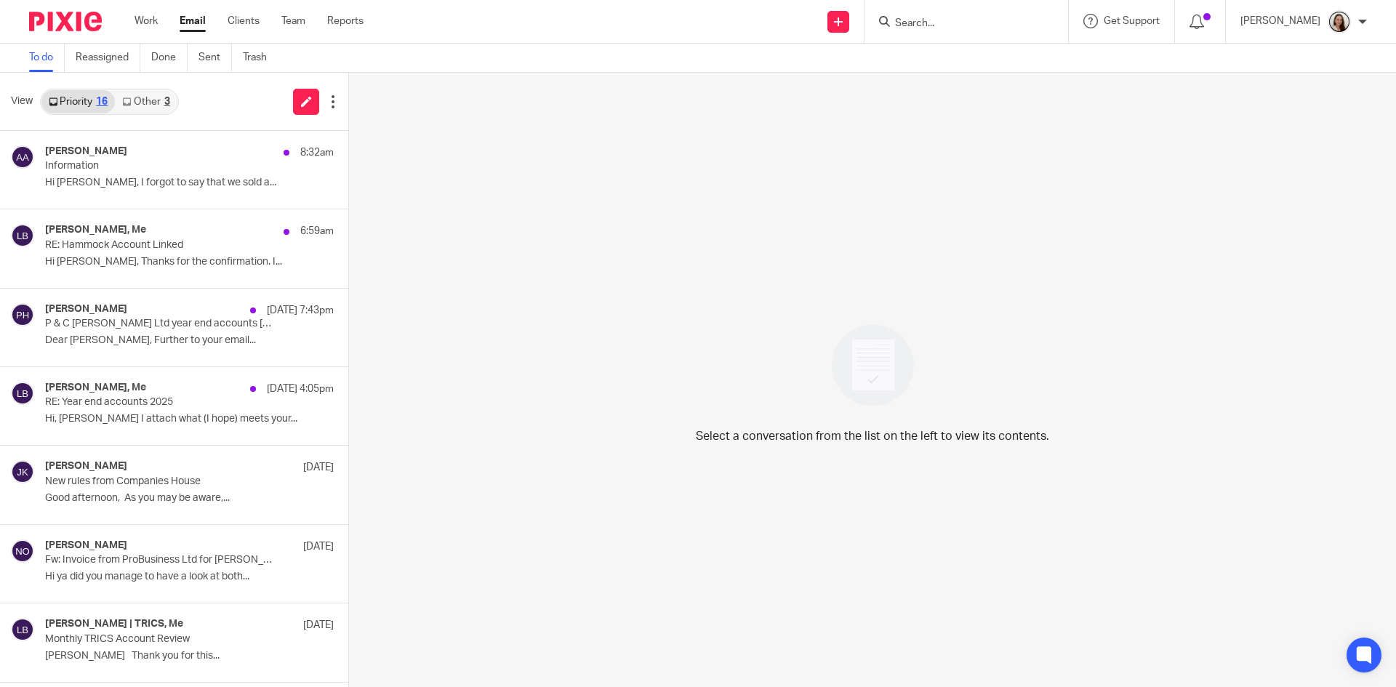
click at [196, 21] on link "Email" at bounding box center [193, 21] width 26 height 15
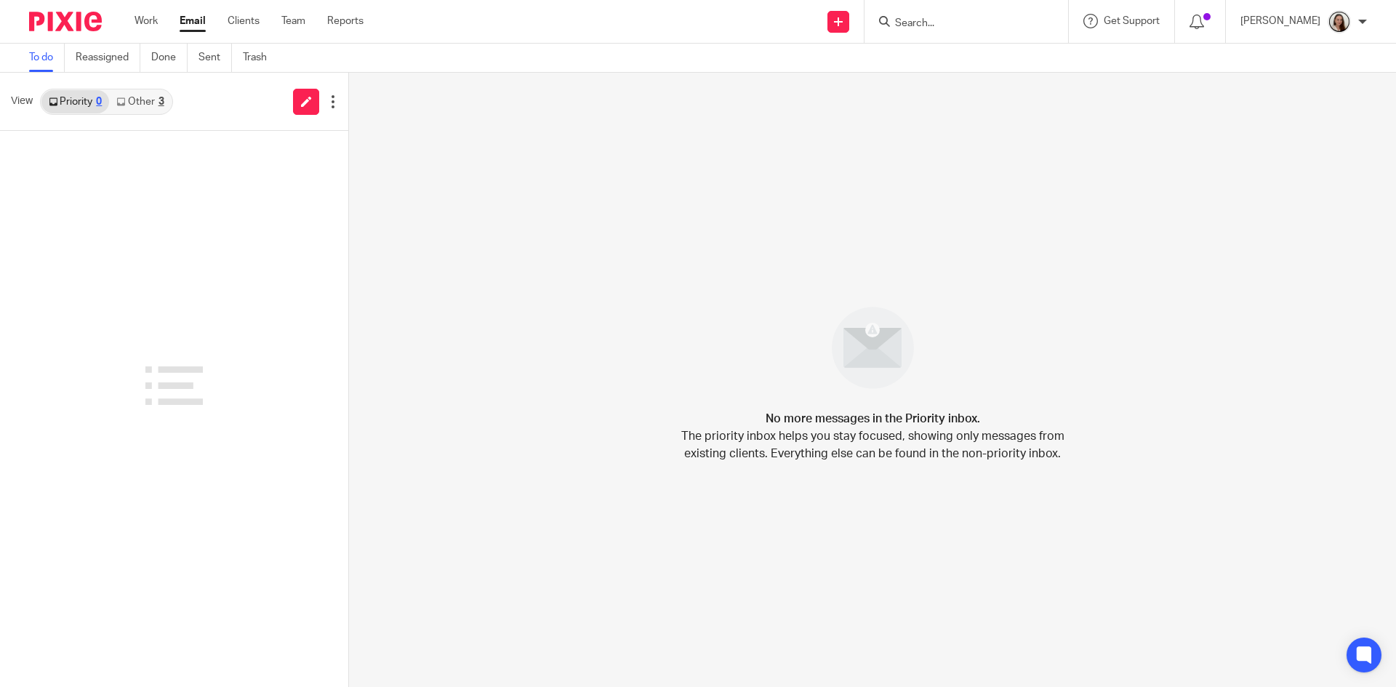
click at [154, 99] on link "Other 3" at bounding box center [140, 101] width 62 height 23
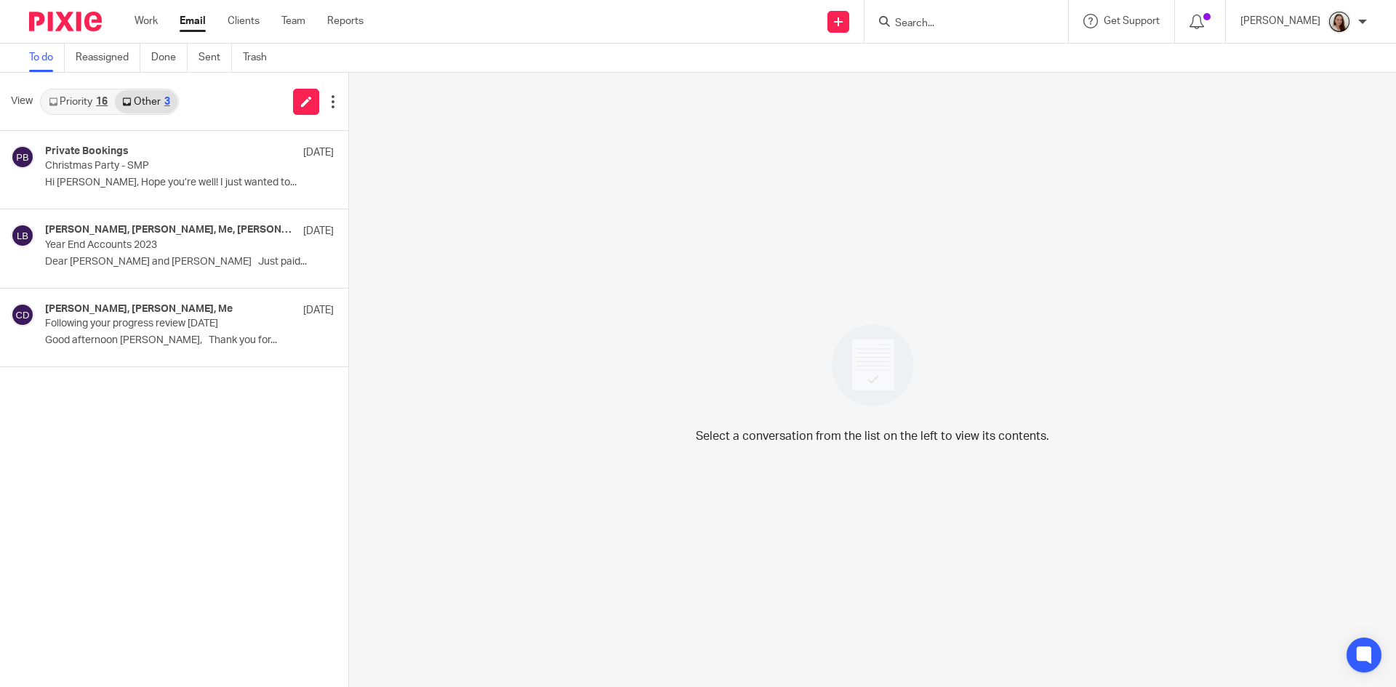
click at [92, 100] on link "Priority 16" at bounding box center [77, 101] width 73 height 23
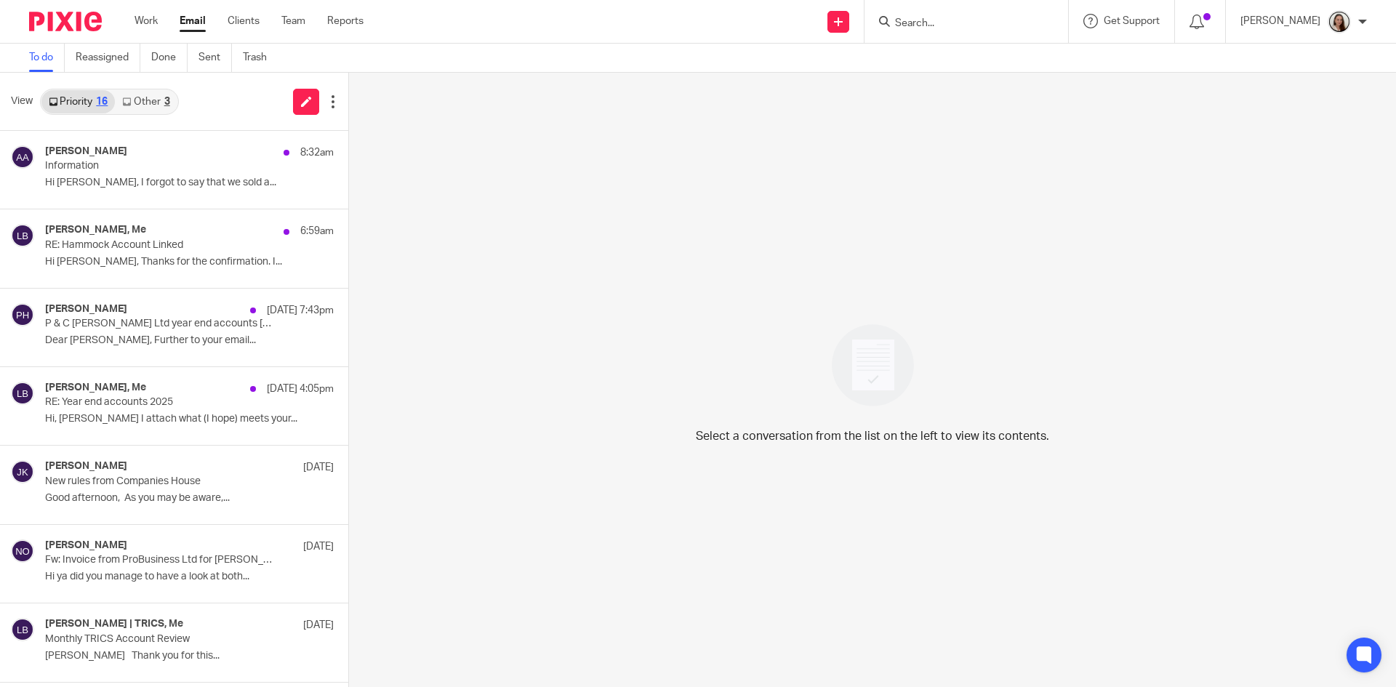
click at [1024, 18] on input "Search" at bounding box center [958, 23] width 131 height 13
paste input "07535206493"
type input "07535206493"
drag, startPoint x: 1034, startPoint y: 18, endPoint x: 756, endPoint y: 20, distance: 278.4
click at [771, 20] on div "Send new email Create task Add client 07535206493 No results found. Try searchi…" at bounding box center [890, 21] width 1010 height 43
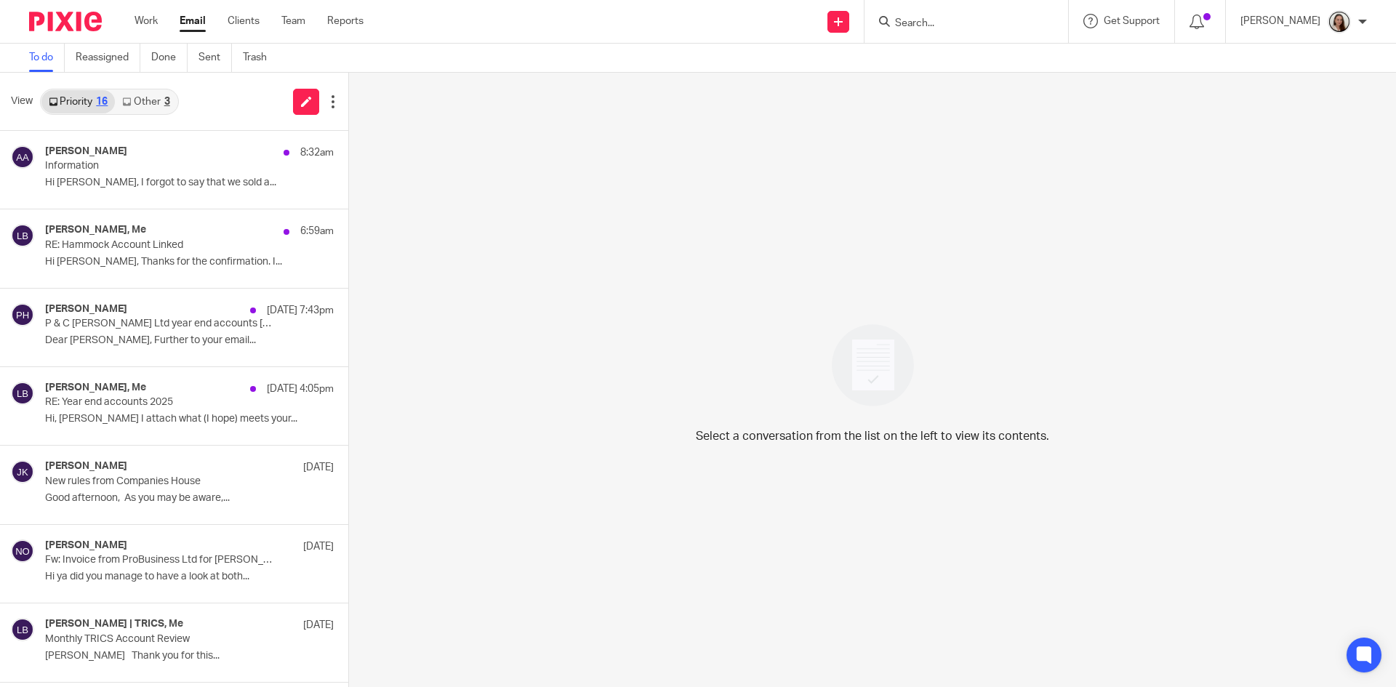
click at [680, 268] on div "Select a conversation from the list on the left to view its contents." at bounding box center [872, 380] width 1047 height 614
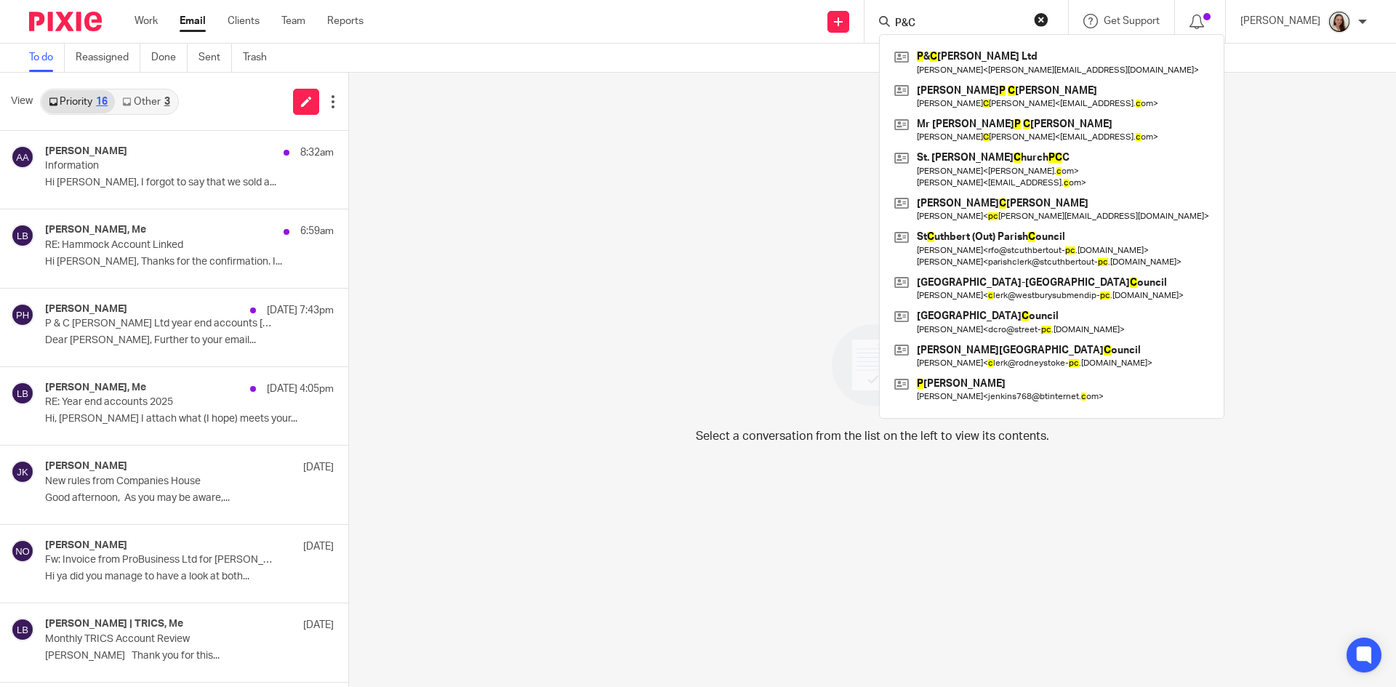
click at [973, 20] on input "P&C" at bounding box center [958, 23] width 131 height 13
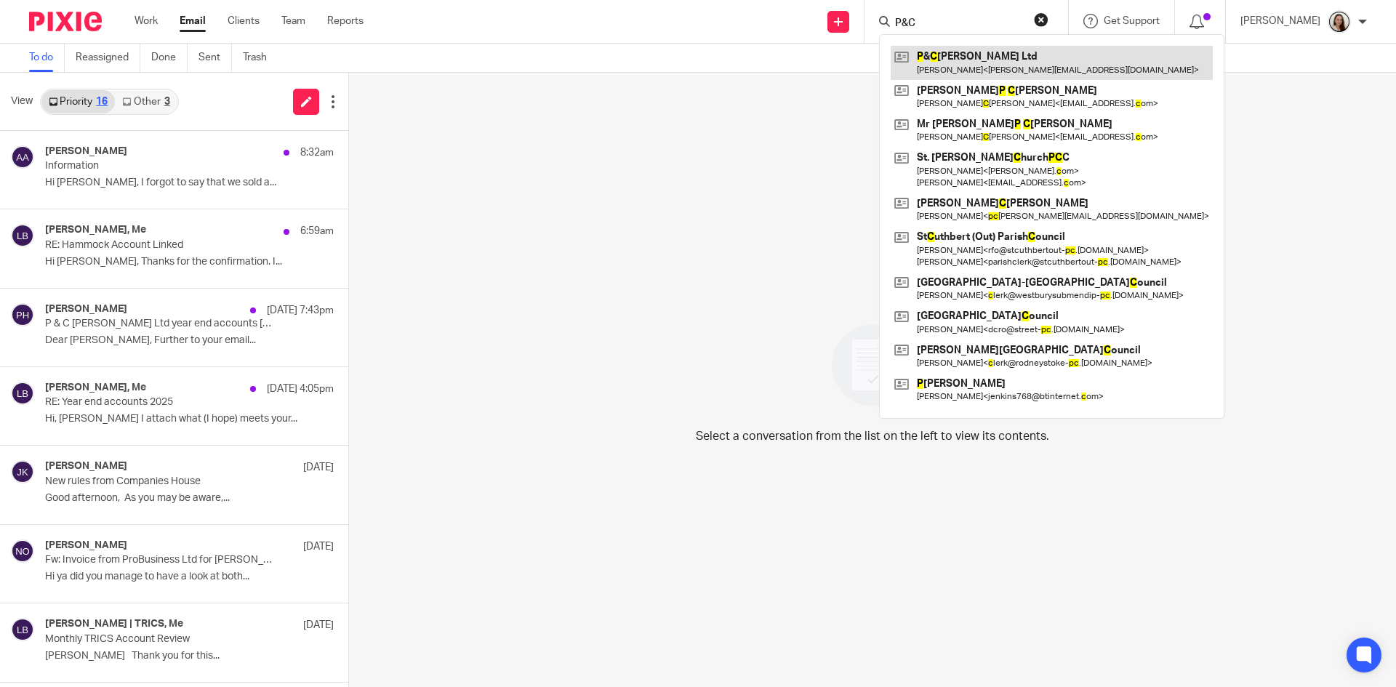
type input "P&C"
click at [981, 54] on link at bounding box center [1052, 62] width 322 height 33
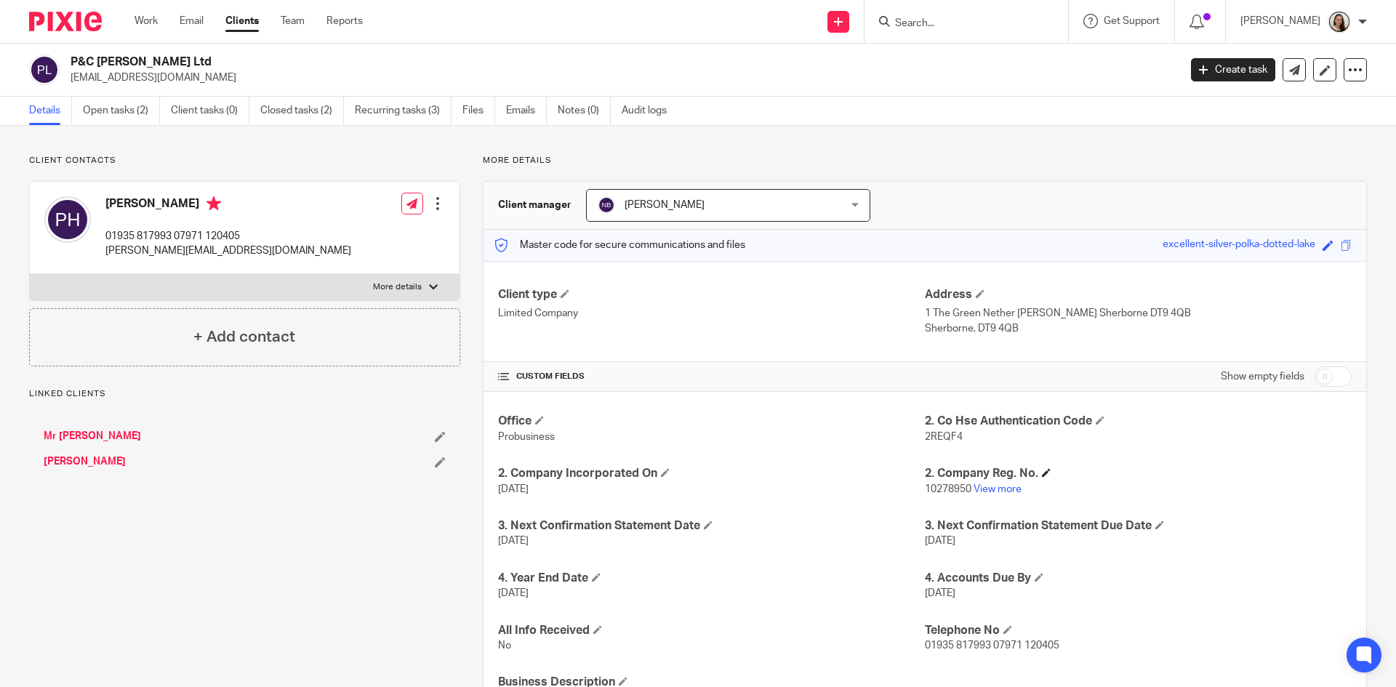
click at [996, 478] on h4 "2. Company Reg. No." at bounding box center [1138, 473] width 427 height 15
click at [996, 488] on link "View more" at bounding box center [997, 489] width 48 height 10
